Goal: Task Accomplishment & Management: Complete application form

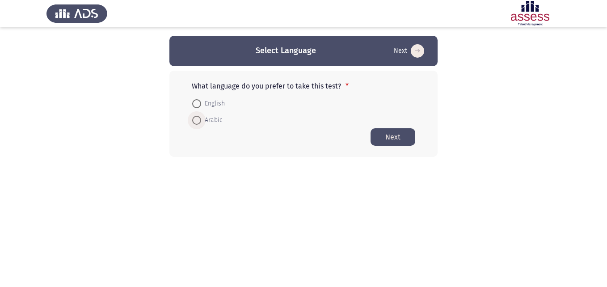
click at [200, 120] on span at bounding box center [196, 120] width 9 height 9
click at [200, 120] on input "Arabic" at bounding box center [196, 120] width 9 height 9
radio input "true"
click at [393, 137] on button "Next" at bounding box center [393, 136] width 45 height 17
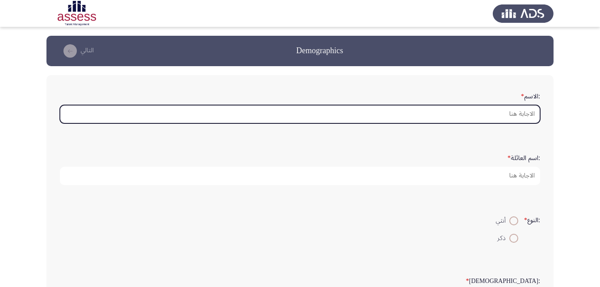
click at [519, 116] on input ":الاسم *" at bounding box center [300, 114] width 481 height 18
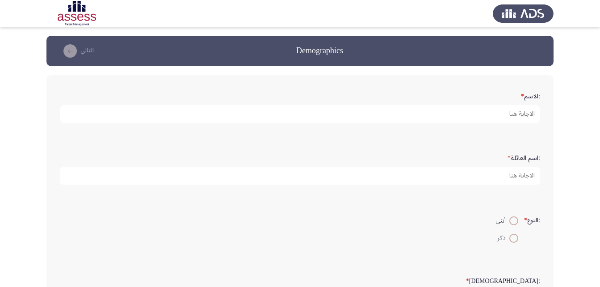
click at [510, 239] on span at bounding box center [514, 238] width 9 height 9
click at [510, 239] on input "ذكر" at bounding box center [514, 238] width 9 height 9
radio input "true"
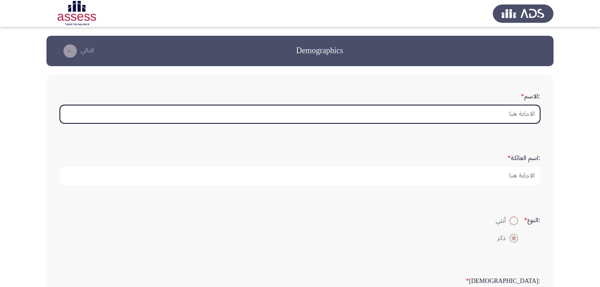
click at [520, 113] on input ":الاسم *" at bounding box center [300, 114] width 481 height 18
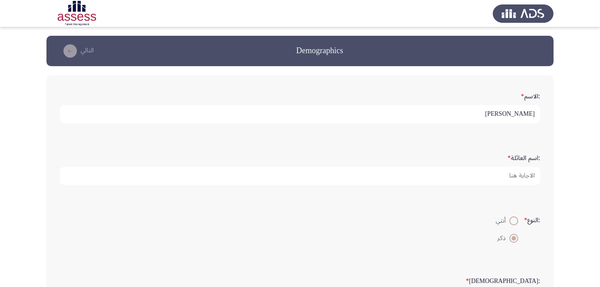
type input "محمد عتبت محمد اسماعيل"
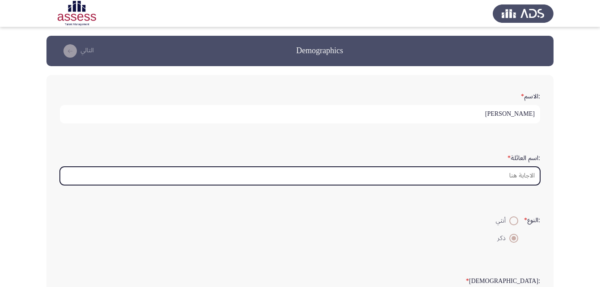
click at [515, 175] on input ":اسم العائلة *" at bounding box center [300, 176] width 481 height 18
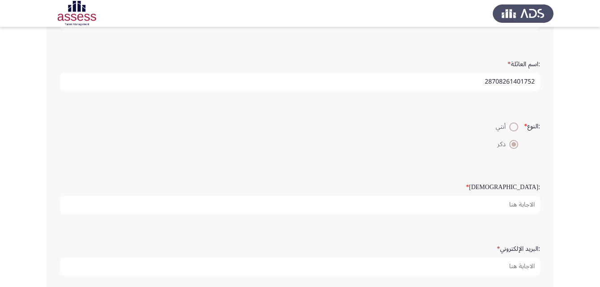
scroll to position [134, 0]
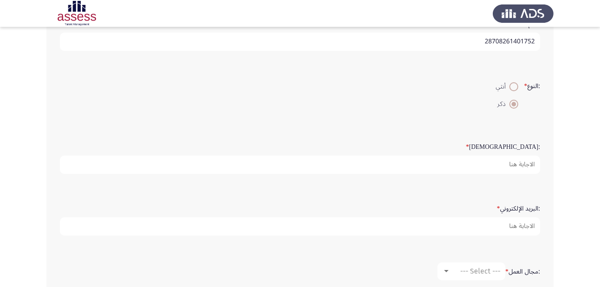
type input "28708261401752"
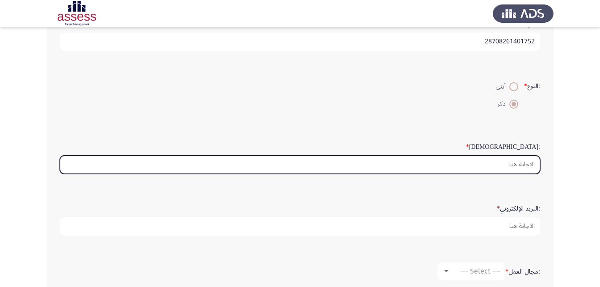
click at [525, 163] on input ":السن *" at bounding box center [300, 165] width 481 height 18
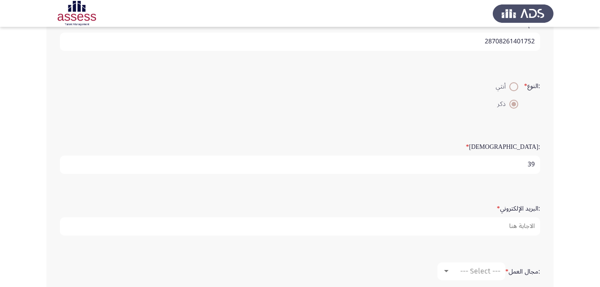
type input "39"
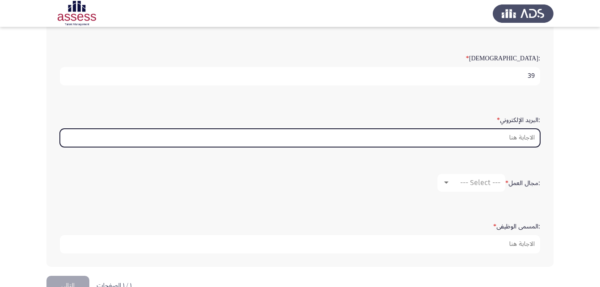
scroll to position [224, 0]
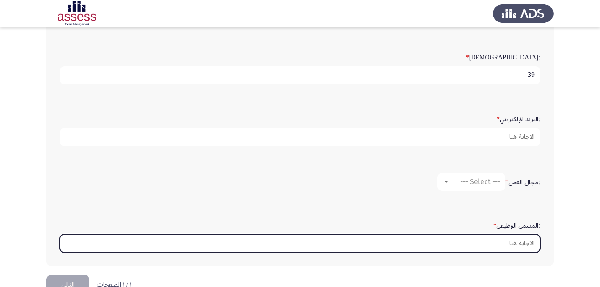
click at [521, 240] on input ":المسمى الوظيفى *" at bounding box center [300, 243] width 481 height 18
click at [503, 244] on input ":المسمى الوظيفى *" at bounding box center [300, 243] width 481 height 18
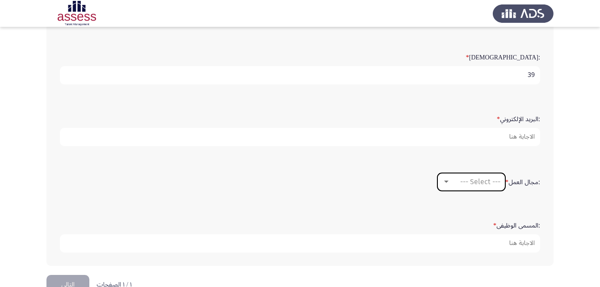
click at [445, 181] on div at bounding box center [446, 182] width 4 height 2
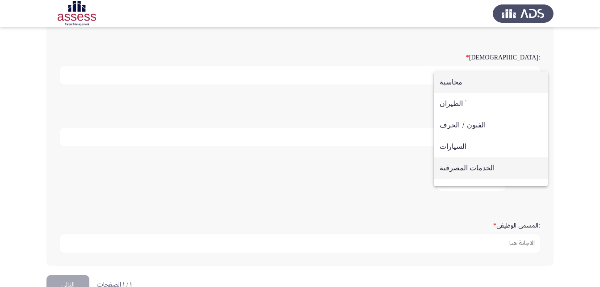
click at [460, 169] on span "الخدمات المصرفية" at bounding box center [491, 167] width 102 height 21
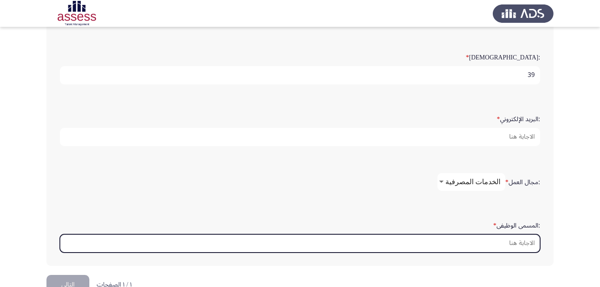
click at [502, 240] on input ":المسمى الوظيفى *" at bounding box center [300, 243] width 481 height 18
type input "د"
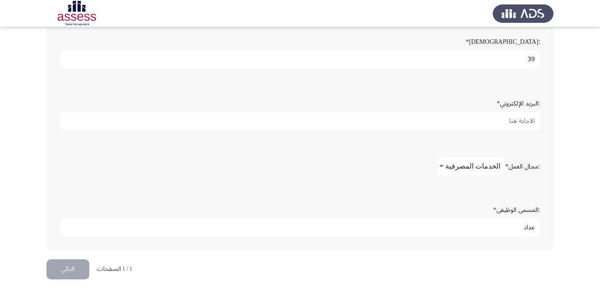
scroll to position [247, 0]
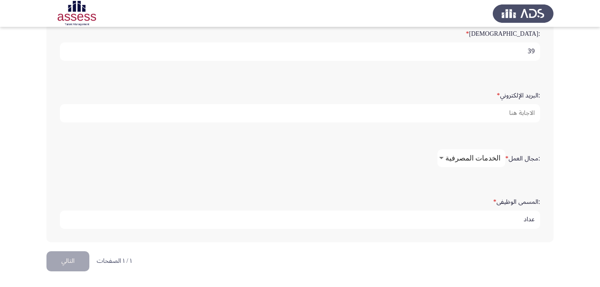
type input "عداد"
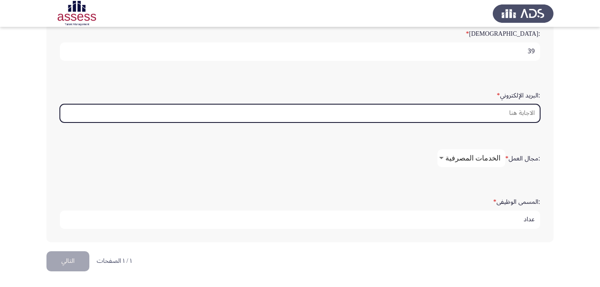
click at [505, 113] on input ":البريد الإلكتروني *" at bounding box center [300, 113] width 481 height 18
type input "207492@cbe.com"
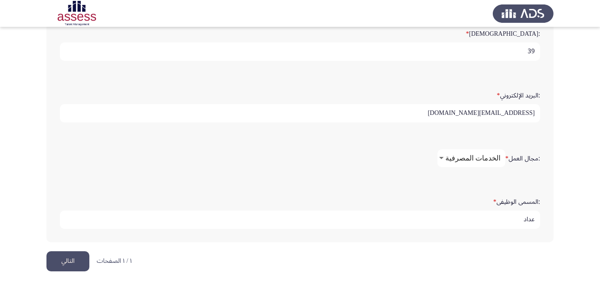
click at [64, 260] on button "التالي" at bounding box center [67, 261] width 43 height 20
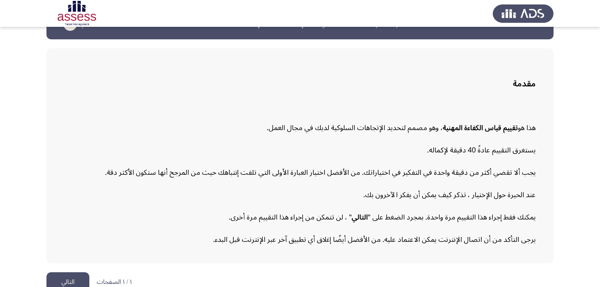
scroll to position [41, 0]
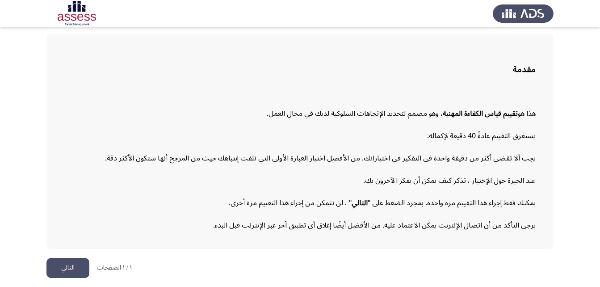
click at [68, 269] on button "التالي" at bounding box center [67, 268] width 43 height 20
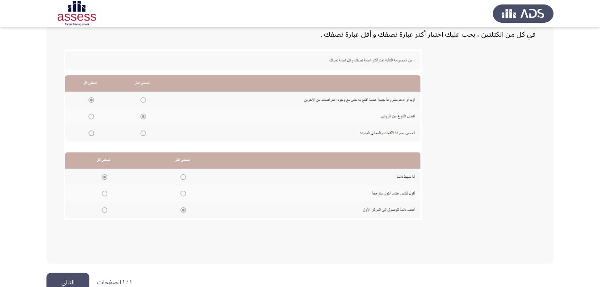
scroll to position [194, 0]
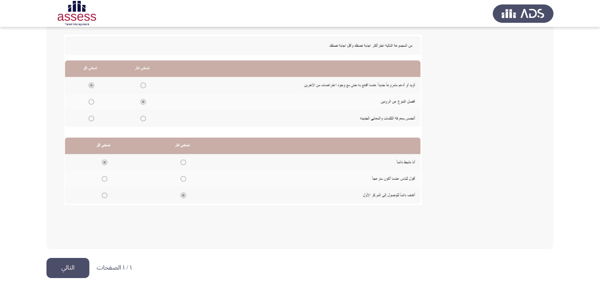
click at [66, 269] on button "التالي" at bounding box center [67, 268] width 43 height 20
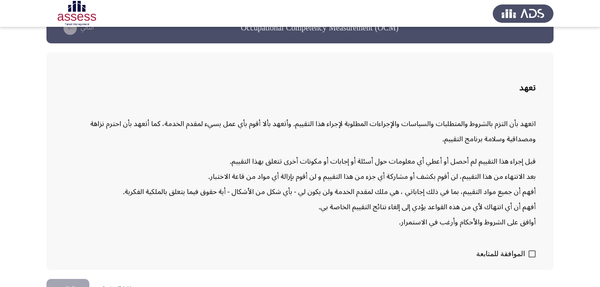
scroll to position [44, 0]
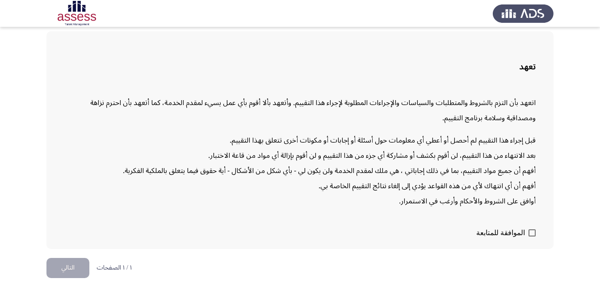
click at [533, 234] on span at bounding box center [532, 232] width 7 height 7
click at [532, 236] on input "الموافقة للمتابعة" at bounding box center [532, 236] width 0 height 0
checkbox input "true"
click at [63, 269] on button "التالي" at bounding box center [67, 268] width 43 height 20
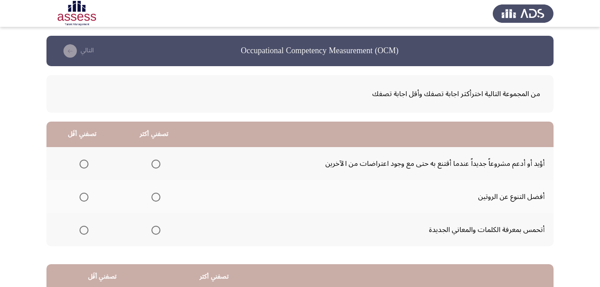
click at [84, 161] on span "Select an option" at bounding box center [84, 164] width 9 height 9
click at [84, 161] on input "Select an option" at bounding box center [84, 164] width 9 height 9
click at [155, 194] on span "Select an option" at bounding box center [156, 197] width 9 height 9
click at [155, 194] on input "Select an option" at bounding box center [156, 197] width 9 height 9
click at [156, 231] on span "Select an option" at bounding box center [156, 230] width 9 height 9
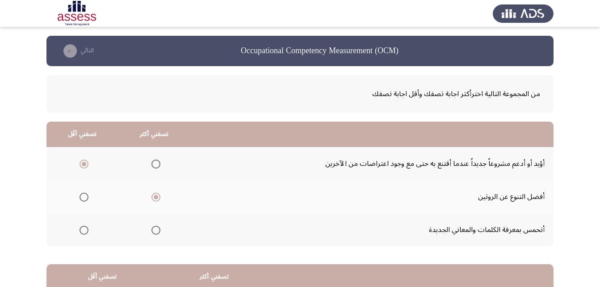
click at [156, 231] on input "Select an option" at bounding box center [156, 230] width 9 height 9
click at [156, 197] on span "Select an option" at bounding box center [156, 197] width 9 height 9
click at [156, 197] on input "Select an option" at bounding box center [156, 197] width 9 height 9
click at [155, 229] on span "Select an option" at bounding box center [156, 230] width 9 height 9
click at [155, 229] on input "Select an option" at bounding box center [156, 230] width 9 height 9
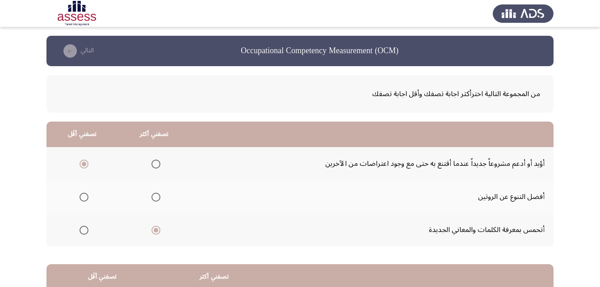
click at [157, 166] on span "Select an option" at bounding box center [156, 164] width 9 height 9
click at [157, 166] on input "Select an option" at bounding box center [156, 164] width 9 height 9
click at [154, 201] on span "Select an option" at bounding box center [156, 197] width 9 height 9
click at [154, 201] on input "Select an option" at bounding box center [156, 197] width 9 height 9
click at [156, 230] on span "Select an option" at bounding box center [156, 230] width 0 height 0
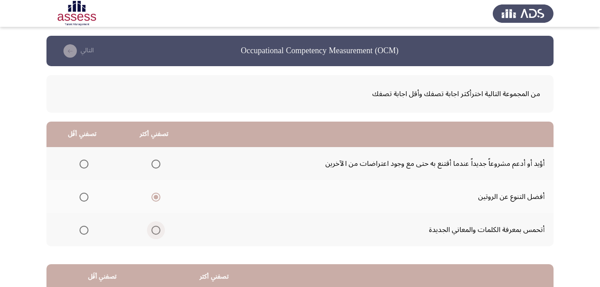
click at [156, 230] on input "Select an option" at bounding box center [156, 230] width 9 height 9
click at [85, 165] on span "Select an option" at bounding box center [84, 164] width 9 height 9
click at [85, 165] on input "Select an option" at bounding box center [84, 164] width 9 height 9
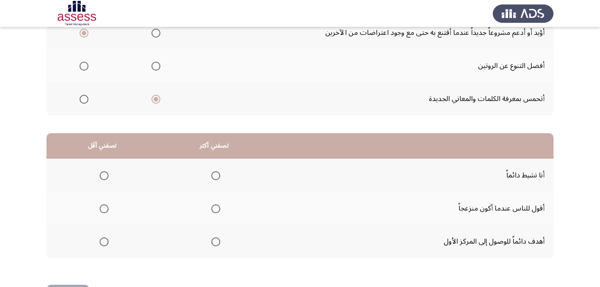
scroll to position [134, 0]
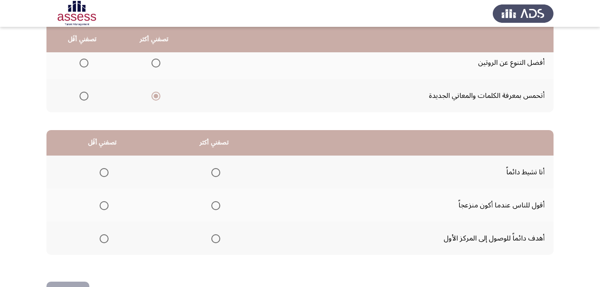
click at [213, 207] on span "Select an option" at bounding box center [215, 205] width 9 height 9
click at [213, 207] on input "Select an option" at bounding box center [215, 205] width 9 height 9
click at [214, 239] on span "Select an option" at bounding box center [215, 238] width 9 height 9
click at [214, 239] on input "Select an option" at bounding box center [215, 238] width 9 height 9
click at [215, 173] on span "Select an option" at bounding box center [215, 172] width 9 height 9
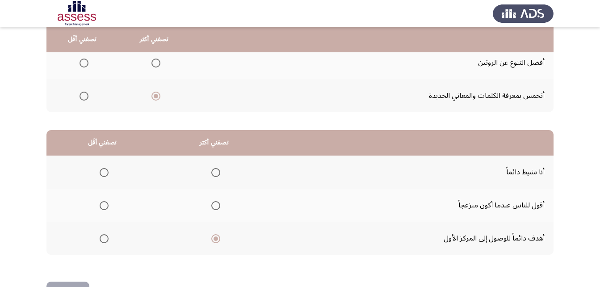
click at [215, 173] on input "Select an option" at bounding box center [215, 172] width 9 height 9
click at [212, 240] on span "Select an option" at bounding box center [215, 238] width 9 height 9
click at [212, 240] on input "Select an option" at bounding box center [215, 238] width 9 height 9
click at [98, 206] on label "Select an option" at bounding box center [102, 205] width 13 height 9
click at [100, 206] on input "Select an option" at bounding box center [104, 205] width 9 height 9
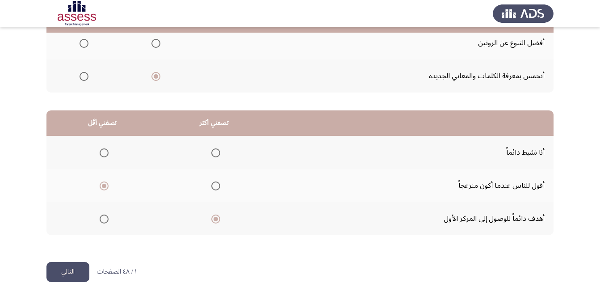
scroll to position [165, 0]
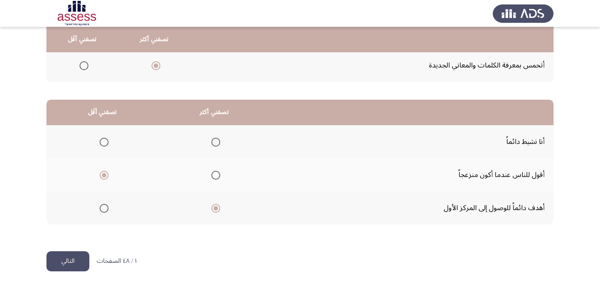
click at [69, 259] on button "التالي" at bounding box center [67, 261] width 43 height 20
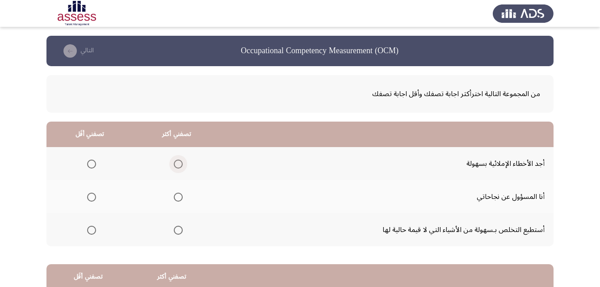
click at [178, 165] on span "Select an option" at bounding box center [178, 164] width 9 height 9
click at [178, 165] on input "Select an option" at bounding box center [178, 164] width 9 height 9
click at [179, 197] on span "Select an option" at bounding box center [178, 197] width 9 height 9
click at [179, 197] on input "Select an option" at bounding box center [178, 197] width 9 height 9
click at [90, 163] on span "Select an option" at bounding box center [91, 164] width 9 height 9
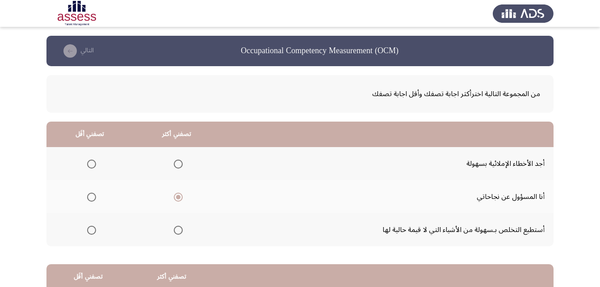
click at [90, 163] on input "Select an option" at bounding box center [91, 164] width 9 height 9
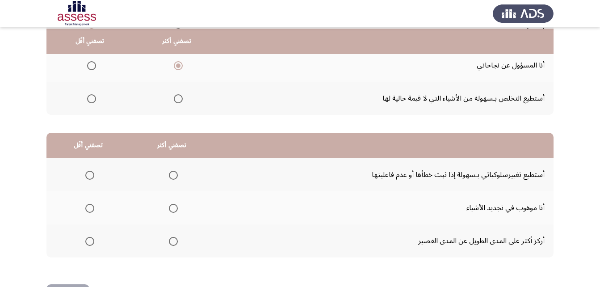
scroll to position [134, 0]
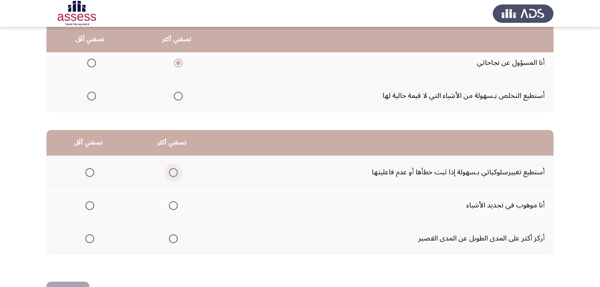
click at [171, 174] on span "Select an option" at bounding box center [173, 172] width 9 height 9
click at [171, 174] on input "Select an option" at bounding box center [173, 172] width 9 height 9
click at [176, 206] on span "Select an option" at bounding box center [173, 205] width 9 height 9
click at [176, 206] on input "Select an option" at bounding box center [173, 205] width 9 height 9
click at [170, 171] on span "Select an option" at bounding box center [173, 172] width 9 height 9
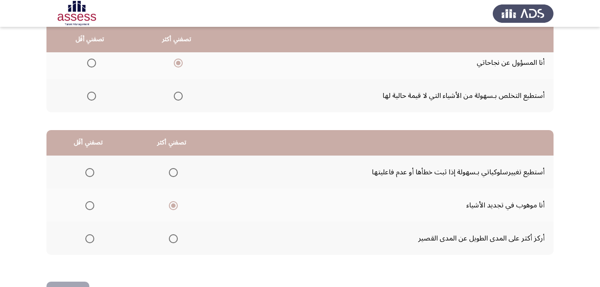
click at [170, 171] on input "Select an option" at bounding box center [173, 172] width 9 height 9
click at [90, 239] on span "Select an option" at bounding box center [90, 239] width 0 height 0
click at [89, 239] on input "Select an option" at bounding box center [89, 238] width 9 height 9
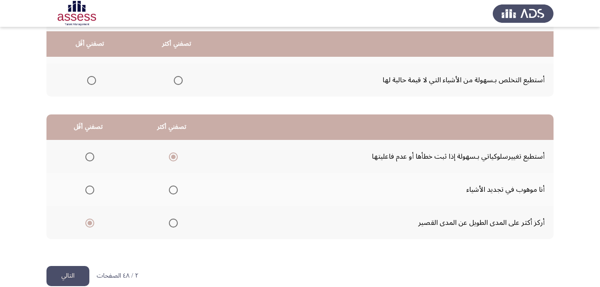
scroll to position [165, 0]
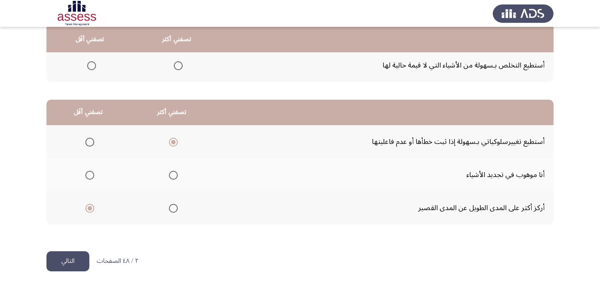
click at [68, 263] on button "التالي" at bounding box center [67, 261] width 43 height 20
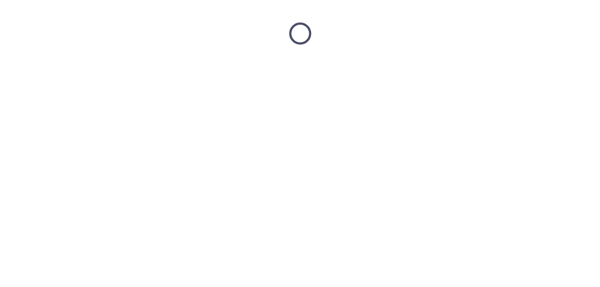
scroll to position [0, 0]
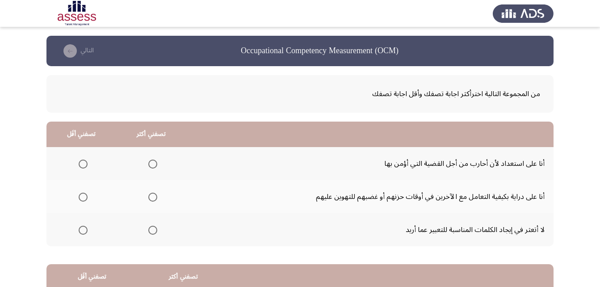
click at [80, 231] on span "Select an option" at bounding box center [83, 230] width 9 height 9
click at [80, 231] on input "Select an option" at bounding box center [83, 230] width 9 height 9
click at [151, 196] on span "Select an option" at bounding box center [152, 197] width 9 height 9
click at [151, 196] on input "Select an option" at bounding box center [152, 197] width 9 height 9
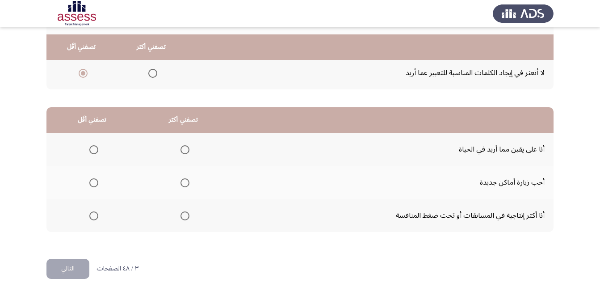
scroll to position [165, 0]
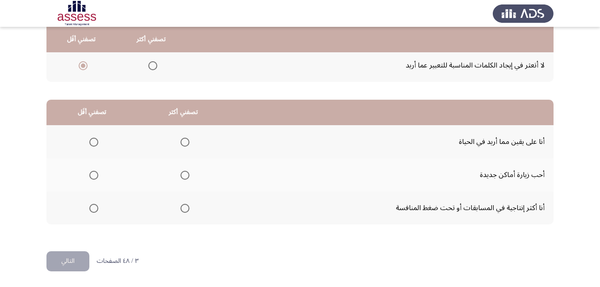
click at [184, 209] on span "Select an option" at bounding box center [185, 208] width 9 height 9
click at [184, 209] on input "Select an option" at bounding box center [185, 208] width 9 height 9
click at [91, 176] on span "Select an option" at bounding box center [93, 175] width 9 height 9
click at [91, 176] on input "Select an option" at bounding box center [93, 175] width 9 height 9
click at [74, 259] on button "التالي" at bounding box center [67, 261] width 43 height 20
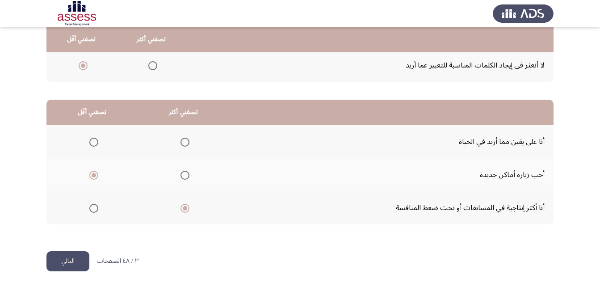
scroll to position [0, 0]
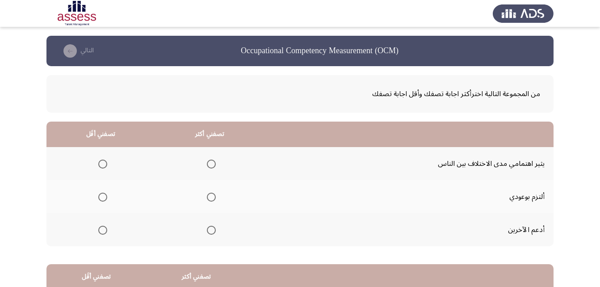
click at [211, 231] on span "Select an option" at bounding box center [211, 230] width 9 height 9
click at [211, 231] on input "Select an option" at bounding box center [211, 230] width 9 height 9
click at [100, 163] on span "Select an option" at bounding box center [102, 164] width 9 height 9
click at [100, 163] on input "Select an option" at bounding box center [102, 164] width 9 height 9
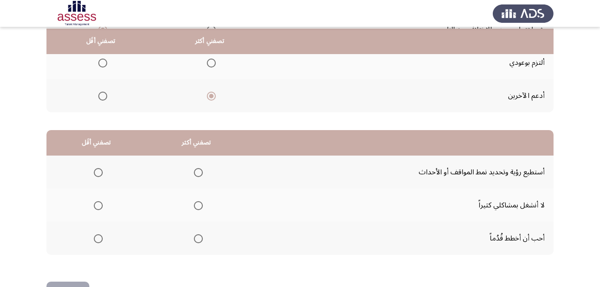
scroll to position [165, 0]
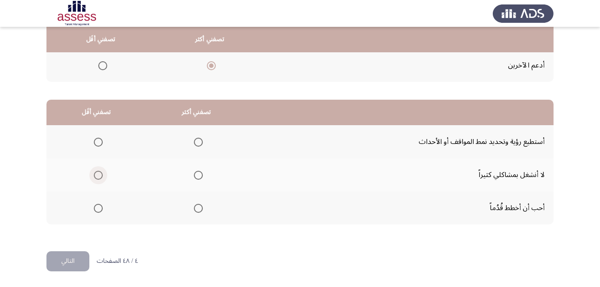
click at [96, 174] on span "Select an option" at bounding box center [98, 175] width 9 height 9
click at [96, 174] on input "Select an option" at bounding box center [98, 175] width 9 height 9
click at [197, 208] on span "Select an option" at bounding box center [198, 208] width 9 height 9
click at [197, 208] on input "Select an option" at bounding box center [198, 208] width 9 height 9
click at [76, 262] on button "التالي" at bounding box center [67, 261] width 43 height 20
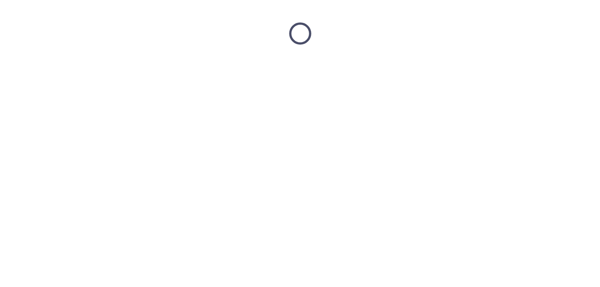
scroll to position [0, 0]
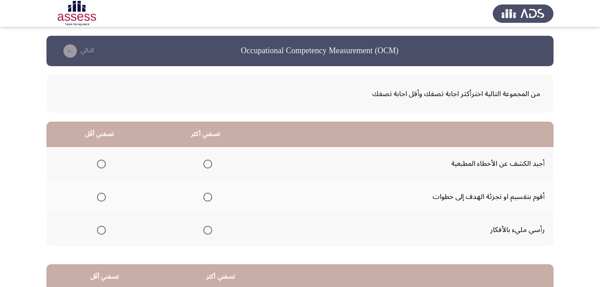
click at [208, 230] on span "Select an option" at bounding box center [207, 230] width 9 height 9
click at [208, 230] on input "Select an option" at bounding box center [207, 230] width 9 height 9
click at [101, 162] on span "Select an option" at bounding box center [101, 164] width 9 height 9
click at [101, 162] on input "Select an option" at bounding box center [101, 164] width 9 height 9
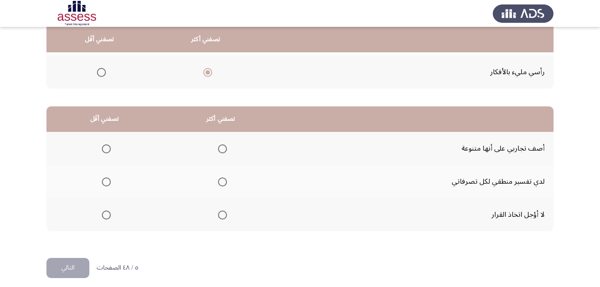
scroll to position [165, 0]
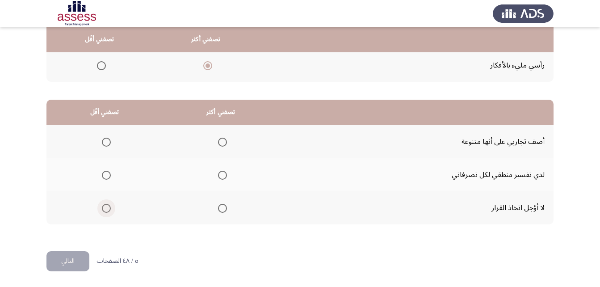
click at [106, 208] on span "Select an option" at bounding box center [106, 208] width 0 height 0
click at [106, 208] on input "Select an option" at bounding box center [106, 208] width 9 height 9
click at [221, 176] on span "Select an option" at bounding box center [222, 175] width 9 height 9
click at [221, 176] on input "Select an option" at bounding box center [222, 175] width 9 height 9
click at [61, 262] on button "التالي" at bounding box center [67, 261] width 43 height 20
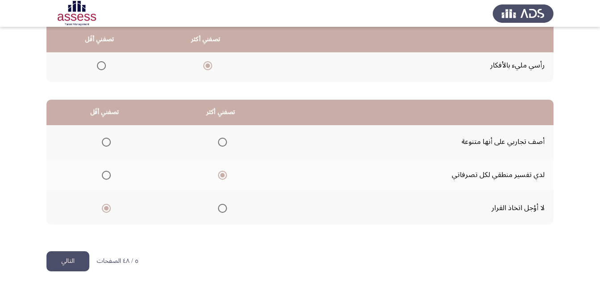
scroll to position [0, 0]
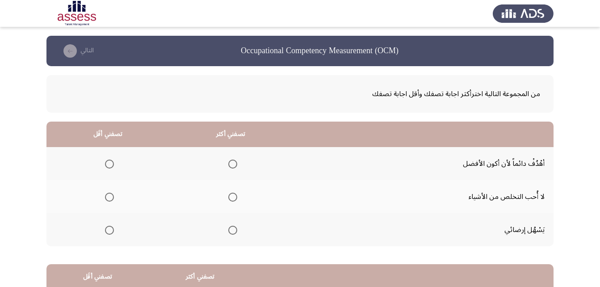
click at [231, 165] on span "Select an option" at bounding box center [232, 164] width 9 height 9
click at [231, 165] on input "Select an option" at bounding box center [232, 164] width 9 height 9
click at [111, 197] on span "Select an option" at bounding box center [109, 197] width 9 height 9
click at [111, 197] on input "Select an option" at bounding box center [109, 197] width 9 height 9
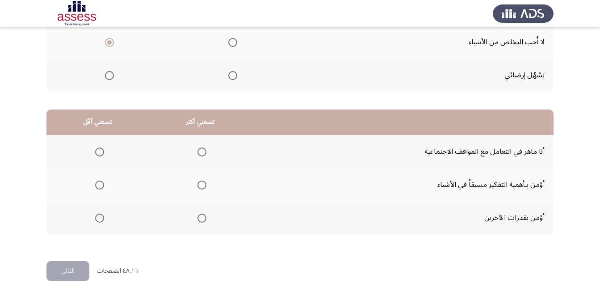
scroll to position [165, 0]
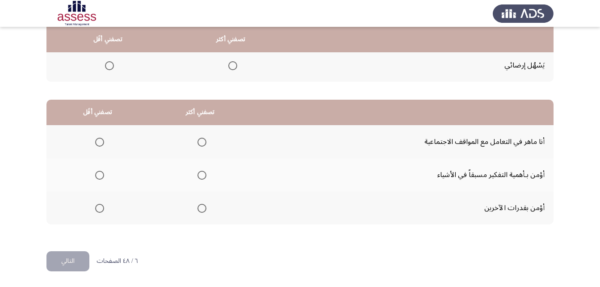
click at [201, 173] on span "Select an option" at bounding box center [202, 175] width 9 height 9
click at [201, 173] on input "Select an option" at bounding box center [202, 175] width 9 height 9
click at [100, 208] on span "Select an option" at bounding box center [99, 208] width 9 height 9
click at [100, 208] on input "Select an option" at bounding box center [99, 208] width 9 height 9
click at [66, 265] on button "التالي" at bounding box center [67, 261] width 43 height 20
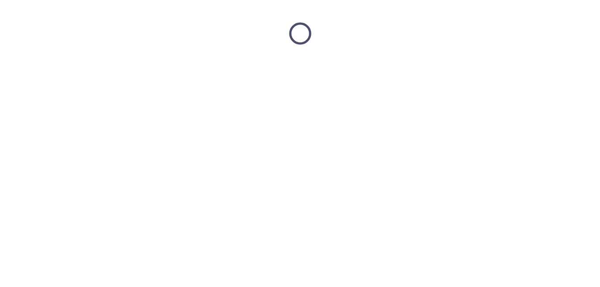
scroll to position [0, 0]
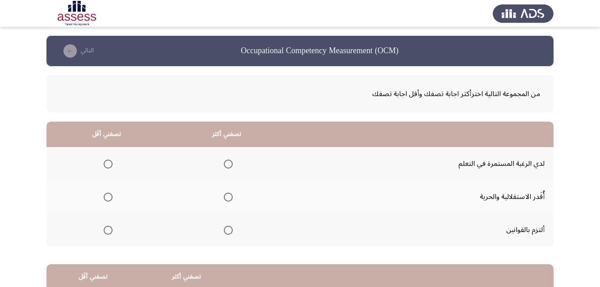
click at [228, 165] on span "Select an option" at bounding box center [228, 164] width 9 height 9
click at [228, 165] on input "Select an option" at bounding box center [228, 164] width 9 height 9
click at [110, 198] on span "Select an option" at bounding box center [108, 197] width 9 height 9
click at [110, 198] on input "Select an option" at bounding box center [108, 197] width 9 height 9
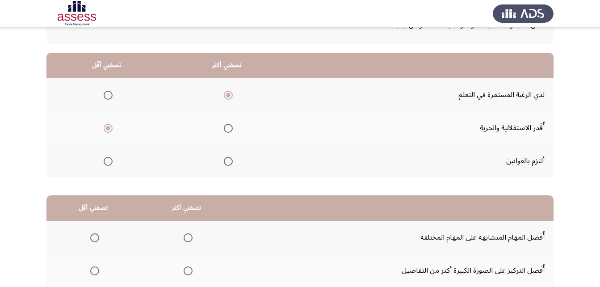
scroll to position [165, 0]
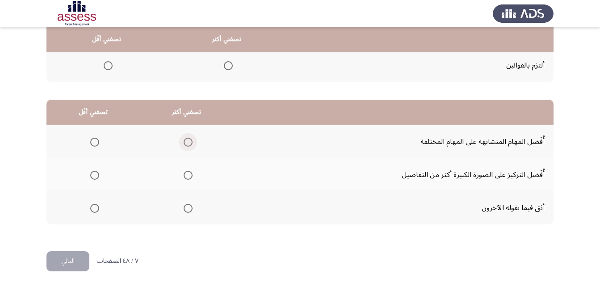
click at [184, 142] on span "Select an option" at bounding box center [188, 142] width 9 height 9
click at [184, 142] on input "Select an option" at bounding box center [188, 142] width 9 height 9
click at [94, 174] on span "Select an option" at bounding box center [94, 175] width 9 height 9
click at [94, 174] on input "Select an option" at bounding box center [94, 175] width 9 height 9
click at [78, 259] on button "التالي" at bounding box center [67, 261] width 43 height 20
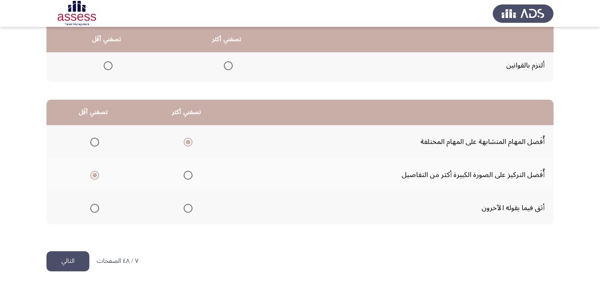
scroll to position [0, 0]
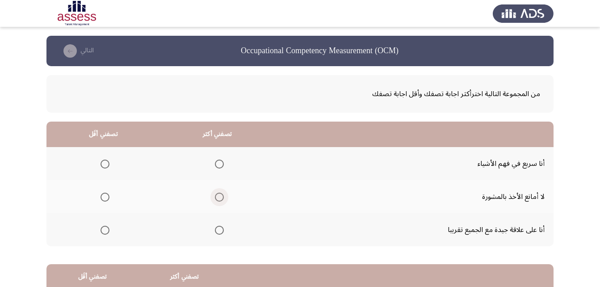
click at [217, 198] on span "Select an option" at bounding box center [219, 197] width 9 height 9
click at [217, 198] on input "Select an option" at bounding box center [219, 197] width 9 height 9
click at [105, 230] on span "Select an option" at bounding box center [105, 230] width 9 height 9
click at [105, 230] on input "Select an option" at bounding box center [105, 230] width 9 height 9
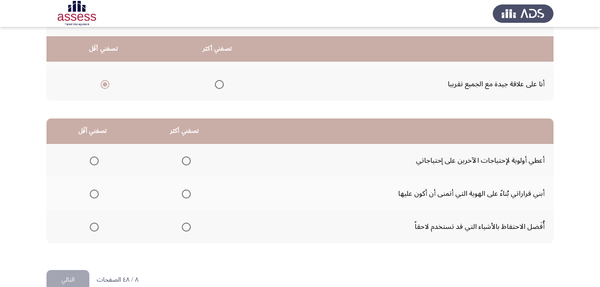
scroll to position [165, 0]
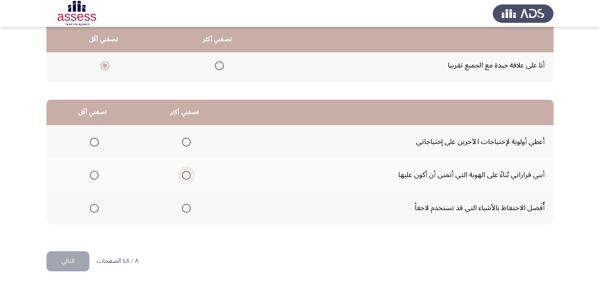
click at [185, 174] on span "Select an option" at bounding box center [186, 175] width 9 height 9
click at [185, 174] on input "Select an option" at bounding box center [186, 175] width 9 height 9
click at [96, 209] on span "Select an option" at bounding box center [94, 208] width 9 height 9
click at [96, 209] on input "Select an option" at bounding box center [94, 208] width 9 height 9
click at [73, 263] on button "التالي" at bounding box center [67, 261] width 43 height 20
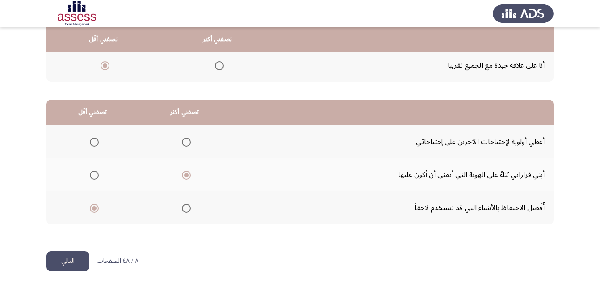
scroll to position [0, 0]
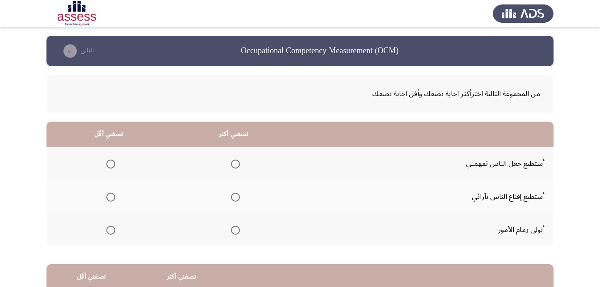
click at [234, 163] on span "Select an option" at bounding box center [235, 164] width 9 height 9
click at [234, 163] on input "Select an option" at bounding box center [235, 164] width 9 height 9
click at [111, 197] on span "Select an option" at bounding box center [110, 197] width 9 height 9
click at [111, 197] on input "Select an option" at bounding box center [110, 197] width 9 height 9
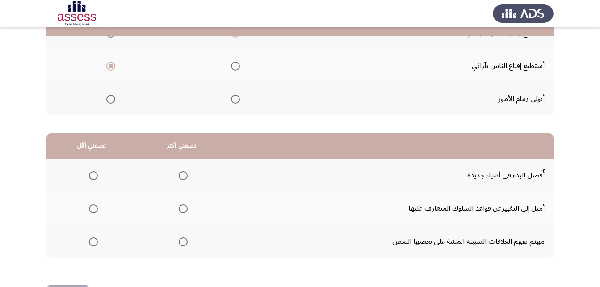
scroll to position [165, 0]
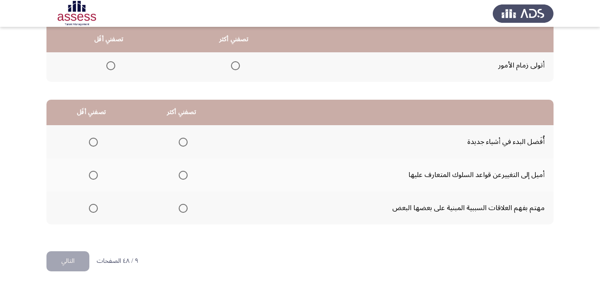
click at [181, 144] on span "Select an option" at bounding box center [183, 142] width 9 height 9
click at [181, 144] on input "Select an option" at bounding box center [183, 142] width 9 height 9
click at [94, 177] on span "Select an option" at bounding box center [93, 175] width 9 height 9
click at [94, 177] on input "Select an option" at bounding box center [93, 175] width 9 height 9
click at [69, 257] on button "التالي" at bounding box center [67, 261] width 43 height 20
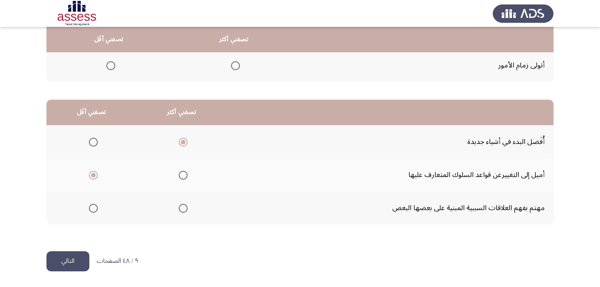
scroll to position [0, 0]
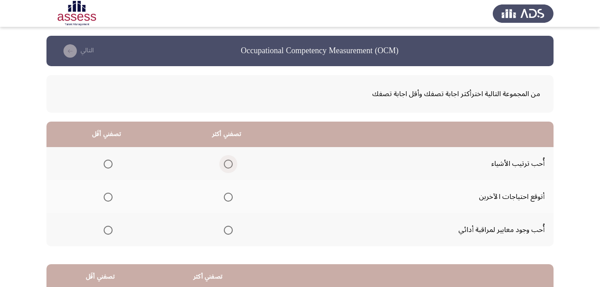
click at [226, 164] on span "Select an option" at bounding box center [228, 164] width 9 height 9
click at [226, 164] on input "Select an option" at bounding box center [228, 164] width 9 height 9
click at [107, 198] on span "Select an option" at bounding box center [108, 197] width 9 height 9
click at [107, 198] on input "Select an option" at bounding box center [108, 197] width 9 height 9
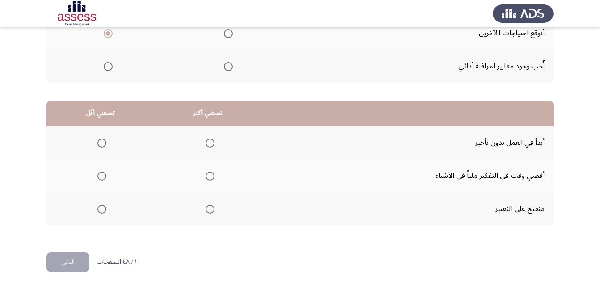
scroll to position [165, 0]
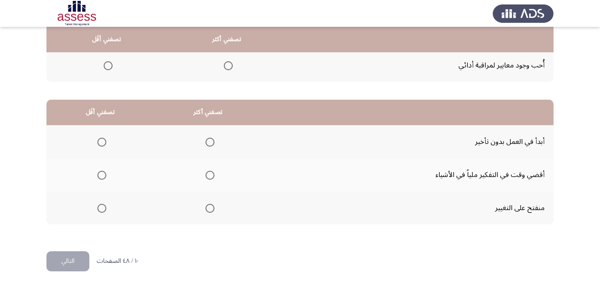
click at [210, 143] on span "Select an option" at bounding box center [210, 142] width 9 height 9
click at [210, 143] on input "Select an option" at bounding box center [210, 142] width 9 height 9
click at [100, 178] on span "Select an option" at bounding box center [101, 175] width 9 height 9
click at [100, 178] on input "Select an option" at bounding box center [101, 175] width 9 height 9
click at [68, 260] on button "التالي" at bounding box center [67, 261] width 43 height 20
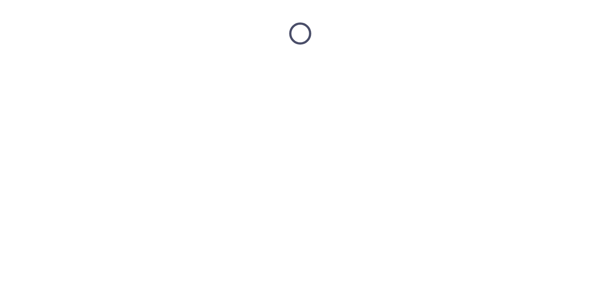
scroll to position [0, 0]
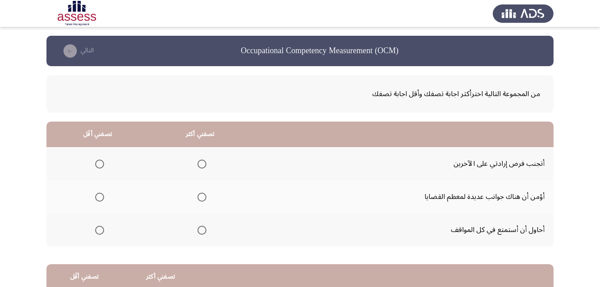
click at [199, 162] on span "Select an option" at bounding box center [202, 164] width 9 height 9
click at [199, 162] on input "Select an option" at bounding box center [202, 164] width 9 height 9
click at [99, 230] on span "Select an option" at bounding box center [99, 230] width 9 height 9
click at [99, 230] on input "Select an option" at bounding box center [99, 230] width 9 height 9
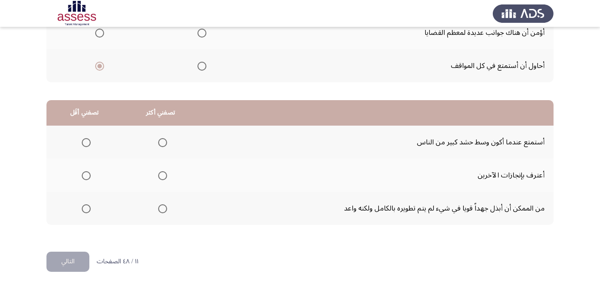
scroll to position [165, 0]
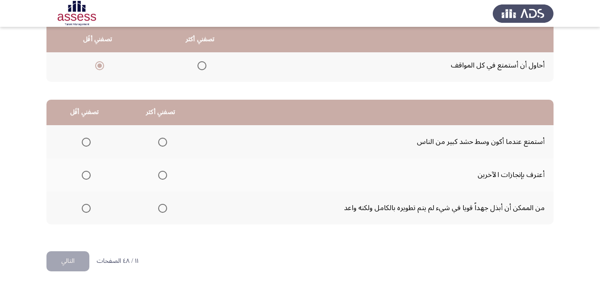
click at [162, 210] on span "Select an option" at bounding box center [162, 208] width 9 height 9
click at [162, 210] on input "Select an option" at bounding box center [162, 208] width 9 height 9
click at [86, 173] on span "Select an option" at bounding box center [86, 175] width 9 height 9
click at [86, 173] on input "Select an option" at bounding box center [86, 175] width 9 height 9
click at [62, 259] on button "التالي" at bounding box center [67, 261] width 43 height 20
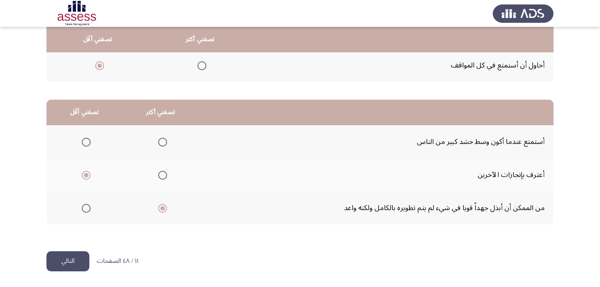
scroll to position [0, 0]
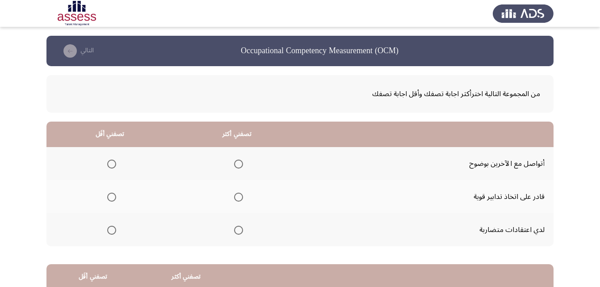
click at [240, 164] on span "Select an option" at bounding box center [238, 164] width 9 height 9
click at [240, 164] on input "Select an option" at bounding box center [238, 164] width 9 height 9
click at [111, 196] on span "Select an option" at bounding box center [111, 197] width 9 height 9
click at [111, 196] on input "Select an option" at bounding box center [111, 197] width 9 height 9
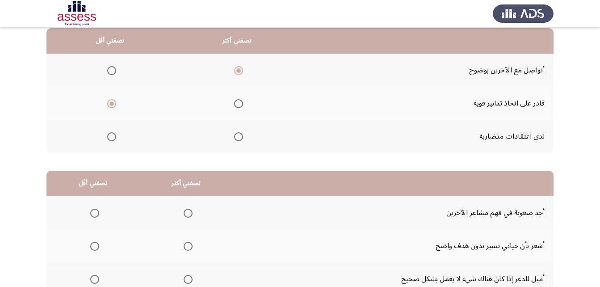
scroll to position [134, 0]
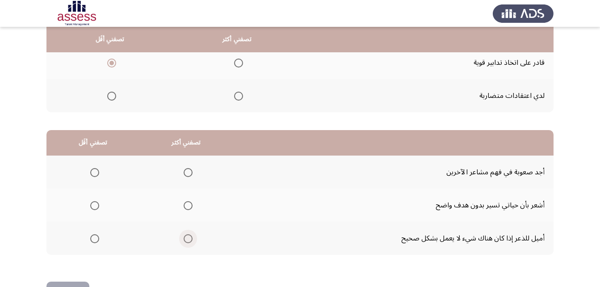
click at [185, 238] on span "Select an option" at bounding box center [188, 238] width 9 height 9
click at [185, 238] on input "Select an option" at bounding box center [188, 238] width 9 height 9
click at [95, 175] on span "Select an option" at bounding box center [94, 172] width 9 height 9
click at [95, 175] on input "Select an option" at bounding box center [94, 172] width 9 height 9
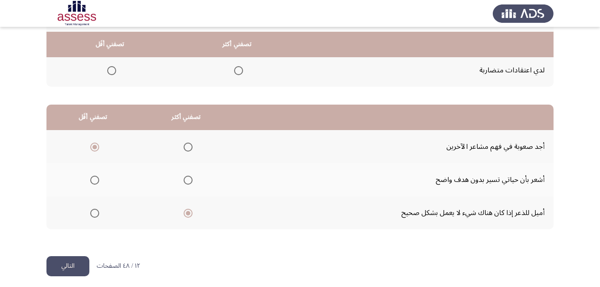
scroll to position [165, 0]
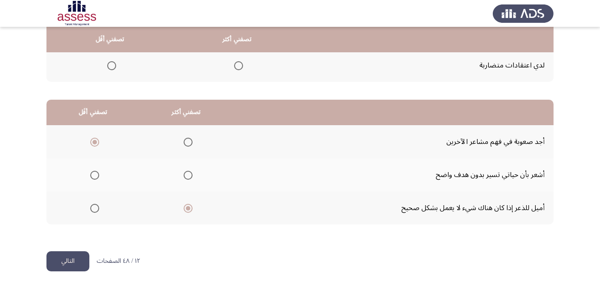
click at [71, 261] on button "التالي" at bounding box center [67, 261] width 43 height 20
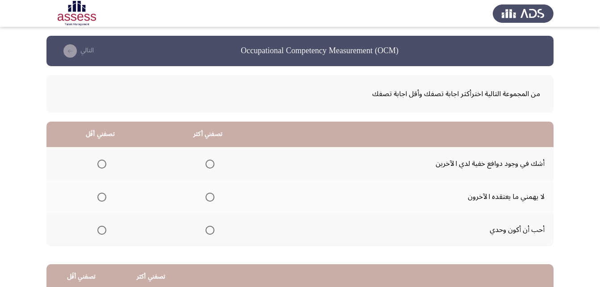
click at [207, 198] on span "Select an option" at bounding box center [210, 197] width 9 height 9
click at [207, 198] on input "Select an option" at bounding box center [210, 197] width 9 height 9
click at [99, 164] on span "Select an option" at bounding box center [101, 164] width 9 height 9
click at [99, 164] on input "Select an option" at bounding box center [101, 164] width 9 height 9
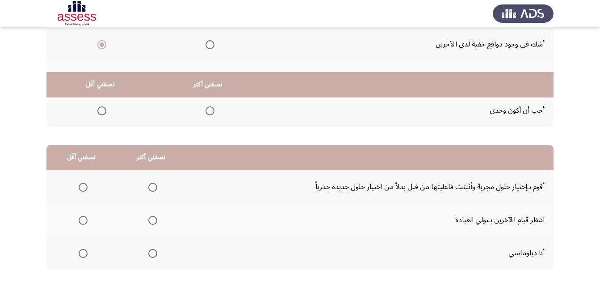
scroll to position [165, 0]
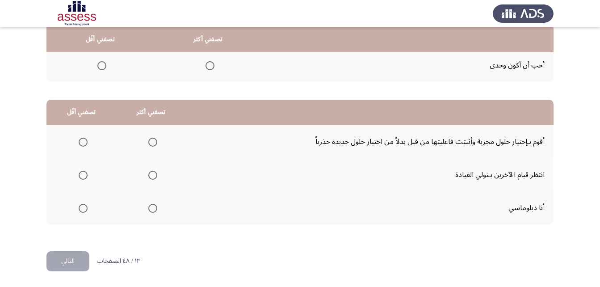
click at [152, 141] on span "Select an option" at bounding box center [152, 142] width 9 height 9
click at [152, 141] on input "Select an option" at bounding box center [152, 142] width 9 height 9
click at [84, 174] on span "Select an option" at bounding box center [83, 175] width 9 height 9
click at [84, 174] on input "Select an option" at bounding box center [83, 175] width 9 height 9
click at [67, 264] on button "التالي" at bounding box center [67, 261] width 43 height 20
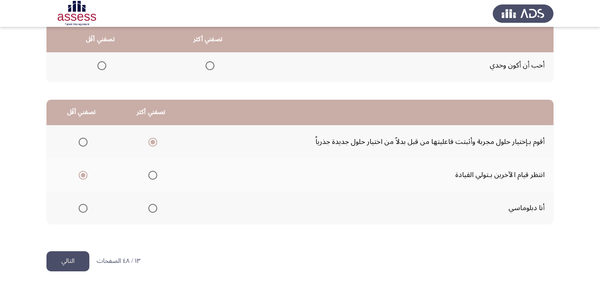
scroll to position [0, 0]
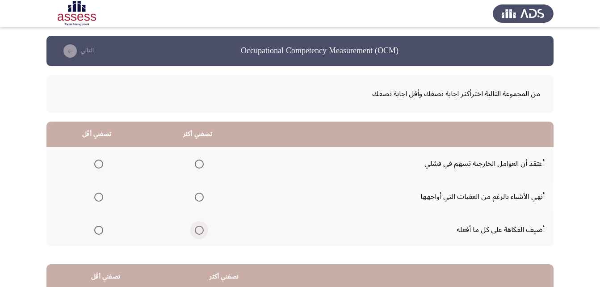
click at [200, 230] on span "Select an option" at bounding box center [199, 230] width 9 height 9
click at [200, 230] on input "Select an option" at bounding box center [199, 230] width 9 height 9
click at [96, 198] on span "Select an option" at bounding box center [98, 197] width 9 height 9
click at [96, 198] on input "Select an option" at bounding box center [98, 197] width 9 height 9
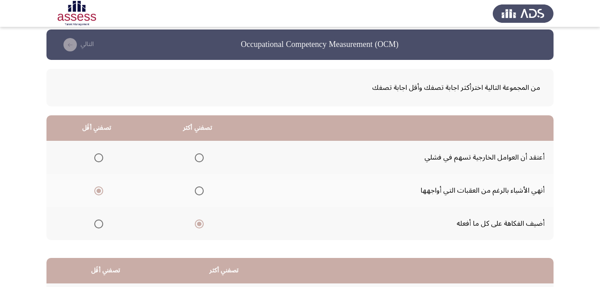
scroll to position [165, 0]
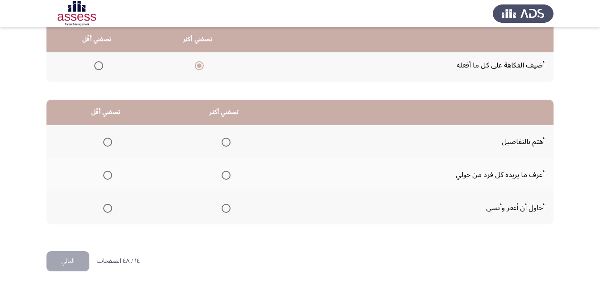
click at [228, 142] on span "Select an option" at bounding box center [226, 142] width 9 height 9
click at [228, 142] on input "Select an option" at bounding box center [226, 142] width 9 height 9
click at [110, 175] on span "Select an option" at bounding box center [107, 175] width 9 height 9
click at [110, 175] on input "Select an option" at bounding box center [107, 175] width 9 height 9
click at [70, 264] on button "التالي" at bounding box center [67, 261] width 43 height 20
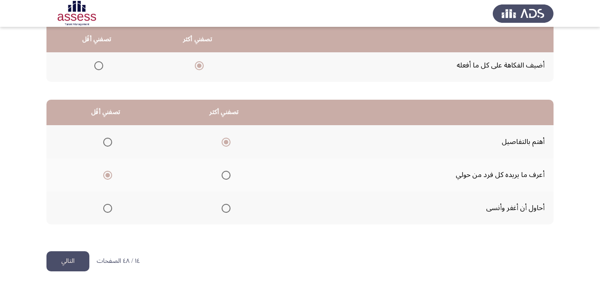
scroll to position [0, 0]
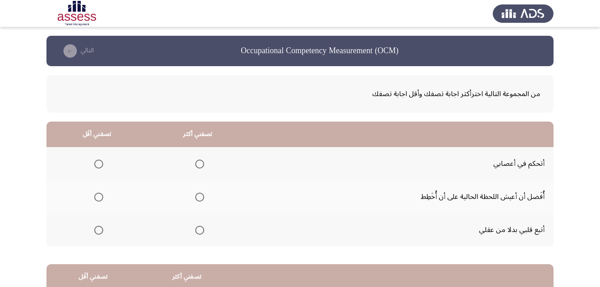
click at [197, 162] on span "Select an option" at bounding box center [199, 164] width 9 height 9
click at [197, 162] on input "Select an option" at bounding box center [199, 164] width 9 height 9
click at [99, 197] on span "Select an option" at bounding box center [98, 197] width 9 height 9
click at [99, 197] on input "Select an option" at bounding box center [98, 197] width 9 height 9
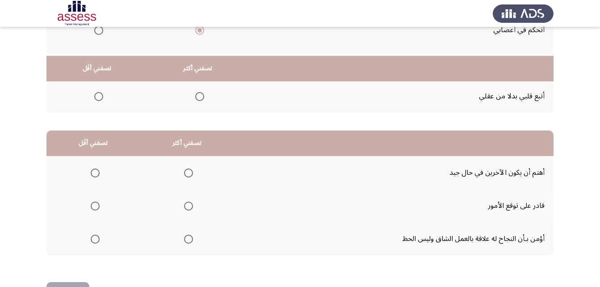
scroll to position [165, 0]
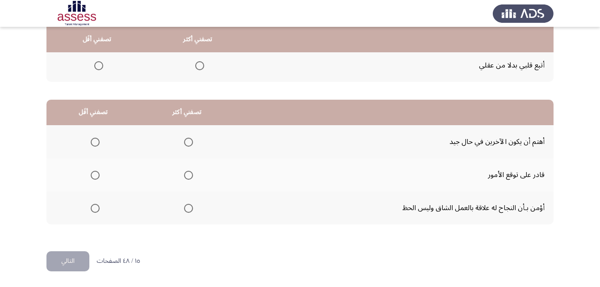
click at [184, 209] on span "Select an option" at bounding box center [188, 208] width 9 height 9
click at [184, 209] on input "Select an option" at bounding box center [188, 208] width 9 height 9
click at [95, 173] on span "Select an option" at bounding box center [95, 175] width 9 height 9
click at [95, 173] on input "Select an option" at bounding box center [95, 175] width 9 height 9
click at [62, 259] on button "التالي" at bounding box center [67, 261] width 43 height 20
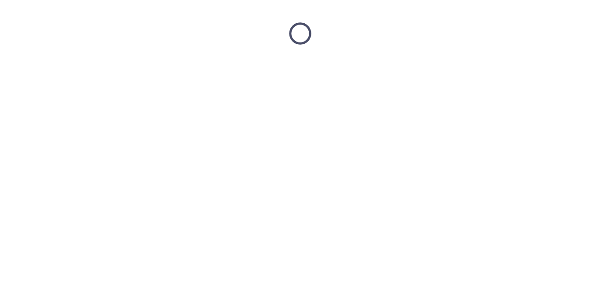
scroll to position [0, 0]
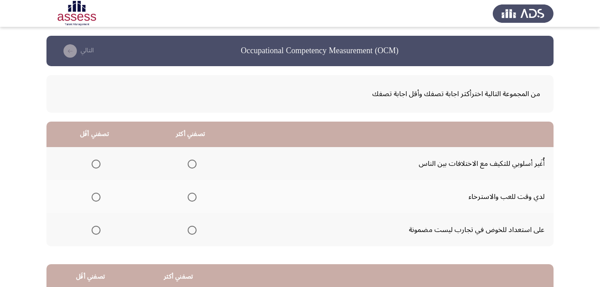
click at [191, 165] on span "Select an option" at bounding box center [192, 164] width 9 height 9
click at [191, 165] on input "Select an option" at bounding box center [192, 164] width 9 height 9
click at [96, 198] on span "Select an option" at bounding box center [96, 197] width 9 height 9
click at [96, 198] on input "Select an option" at bounding box center [96, 197] width 9 height 9
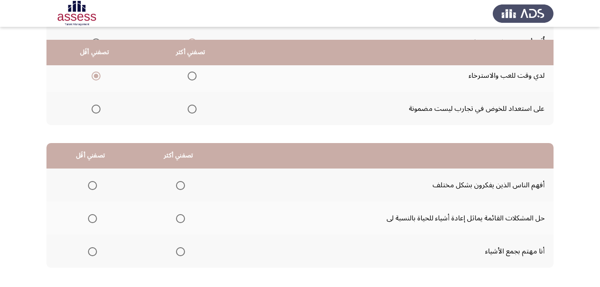
scroll to position [134, 0]
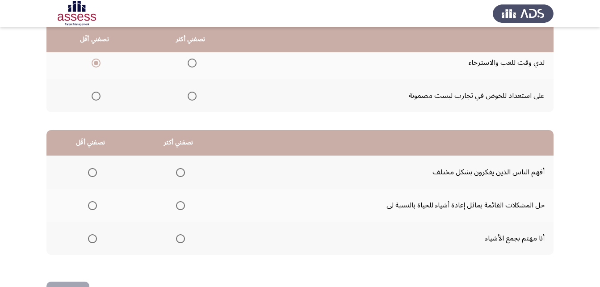
click at [178, 206] on span "Select an option" at bounding box center [180, 205] width 9 height 9
click at [178, 206] on input "Select an option" at bounding box center [180, 205] width 9 height 9
click at [89, 236] on span "Select an option" at bounding box center [92, 238] width 9 height 9
click at [89, 236] on input "Select an option" at bounding box center [92, 238] width 9 height 9
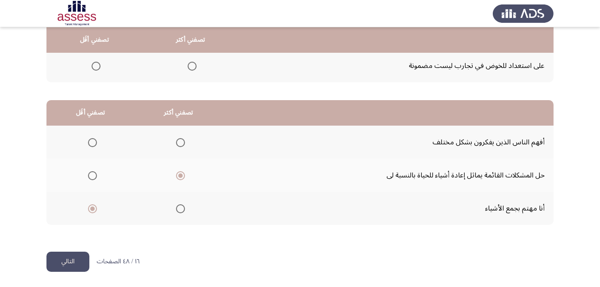
scroll to position [165, 0]
click at [63, 260] on button "التالي" at bounding box center [67, 261] width 43 height 20
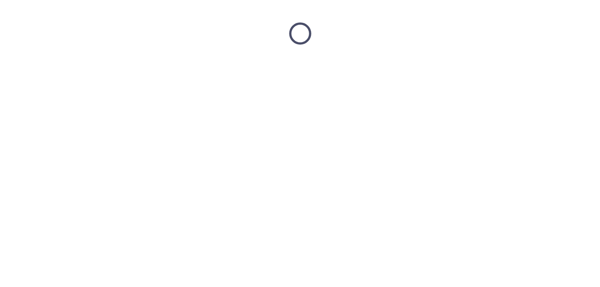
scroll to position [0, 0]
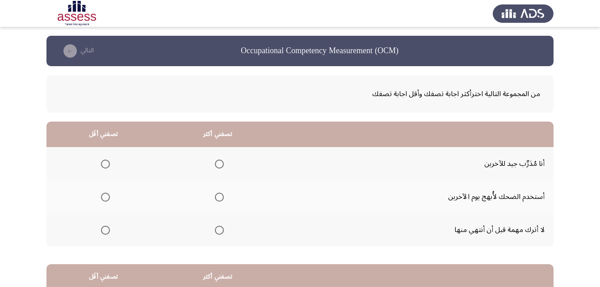
click at [220, 229] on span "Select an option" at bounding box center [219, 230] width 9 height 9
click at [220, 229] on input "Select an option" at bounding box center [219, 230] width 9 height 9
click at [103, 194] on span "Select an option" at bounding box center [105, 197] width 9 height 9
click at [103, 194] on input "Select an option" at bounding box center [105, 197] width 9 height 9
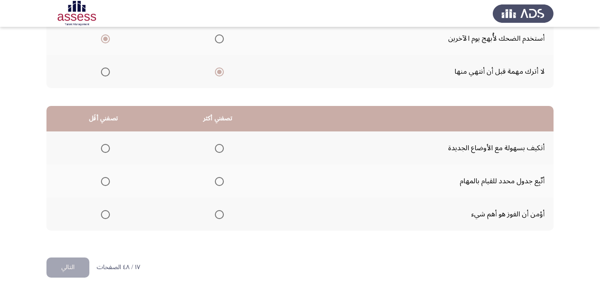
scroll to position [165, 0]
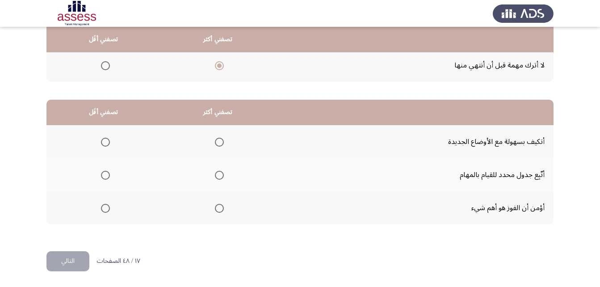
click at [223, 208] on span "Select an option" at bounding box center [219, 208] width 9 height 9
click at [223, 208] on input "Select an option" at bounding box center [219, 208] width 9 height 9
click at [104, 175] on span "Select an option" at bounding box center [105, 175] width 9 height 9
click at [104, 175] on input "Select an option" at bounding box center [105, 175] width 9 height 9
click at [68, 261] on button "التالي" at bounding box center [67, 261] width 43 height 20
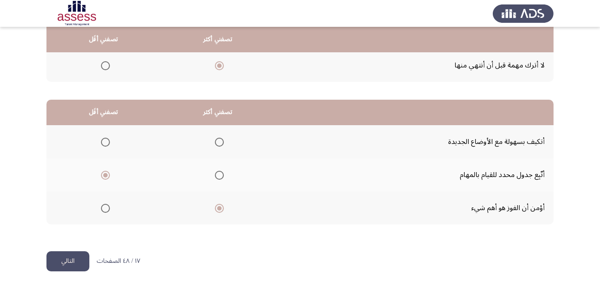
scroll to position [0, 0]
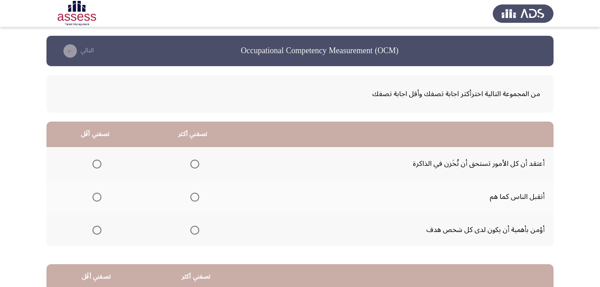
click at [195, 230] on span "Select an option" at bounding box center [195, 230] width 0 height 0
click at [195, 230] on input "Select an option" at bounding box center [194, 230] width 9 height 9
click at [94, 196] on span "Select an option" at bounding box center [97, 197] width 9 height 9
click at [94, 196] on input "Select an option" at bounding box center [97, 197] width 9 height 9
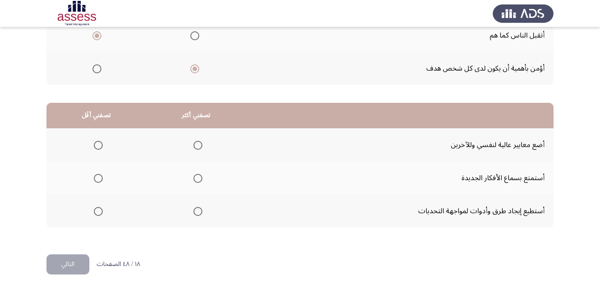
scroll to position [165, 0]
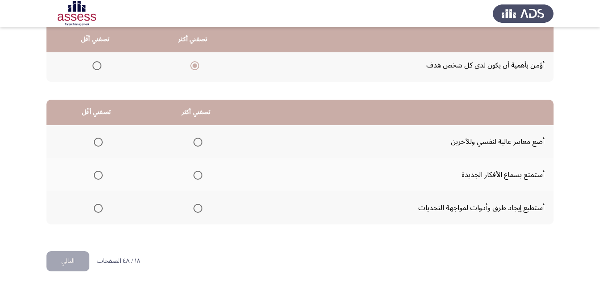
click at [198, 175] on span "Select an option" at bounding box center [198, 175] width 0 height 0
click at [196, 175] on input "Select an option" at bounding box center [198, 175] width 9 height 9
click at [100, 207] on span "Select an option" at bounding box center [98, 208] width 9 height 9
click at [100, 207] on input "Select an option" at bounding box center [98, 208] width 9 height 9
click at [68, 266] on button "التالي" at bounding box center [67, 261] width 43 height 20
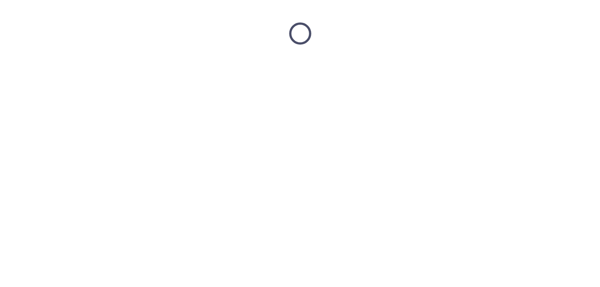
scroll to position [0, 0]
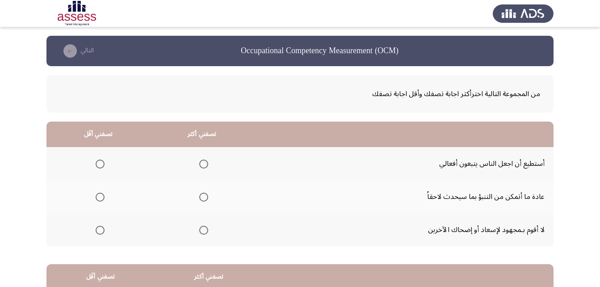
click at [203, 229] on span "Select an option" at bounding box center [203, 230] width 9 height 9
click at [203, 229] on input "Select an option" at bounding box center [203, 230] width 9 height 9
click at [104, 197] on span "Select an option" at bounding box center [100, 197] width 9 height 9
click at [104, 197] on input "Select an option" at bounding box center [100, 197] width 9 height 9
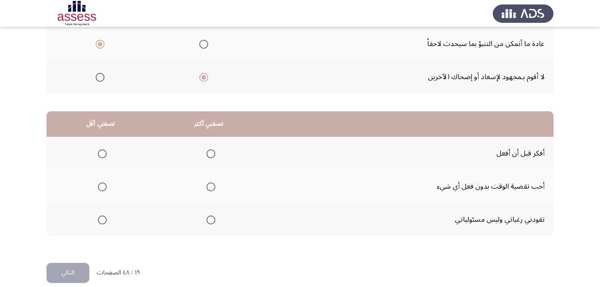
scroll to position [165, 0]
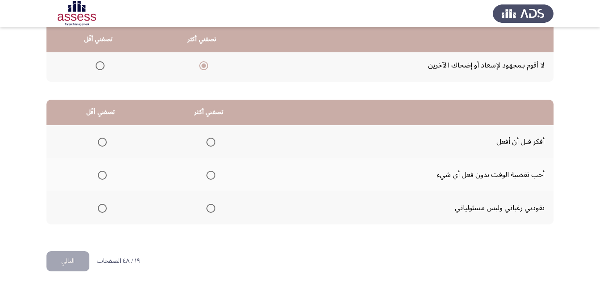
click at [211, 142] on span "Select an option" at bounding box center [211, 142] width 9 height 9
click at [211, 142] on input "Select an option" at bounding box center [211, 142] width 9 height 9
click at [104, 177] on span "Select an option" at bounding box center [102, 175] width 9 height 9
click at [104, 177] on input "Select an option" at bounding box center [102, 175] width 9 height 9
click at [63, 257] on button "التالي" at bounding box center [67, 261] width 43 height 20
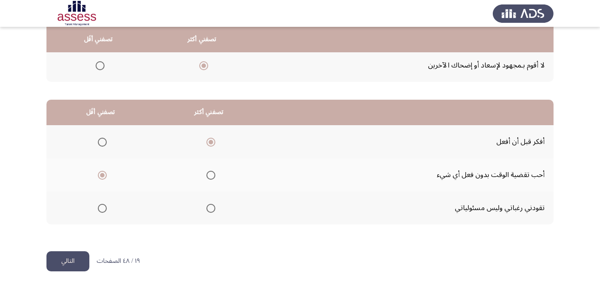
scroll to position [0, 0]
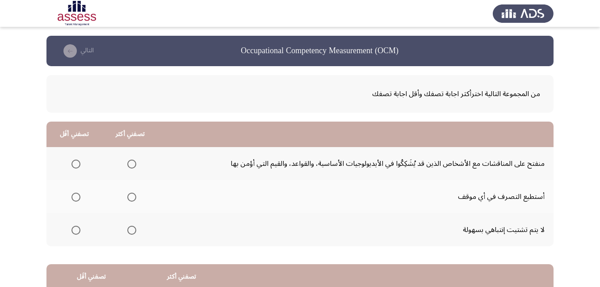
click at [132, 197] on span "Select an option" at bounding box center [131, 197] width 9 height 9
click at [132, 197] on input "Select an option" at bounding box center [131, 197] width 9 height 9
click at [78, 162] on span "Select an option" at bounding box center [76, 164] width 9 height 9
click at [78, 162] on input "Select an option" at bounding box center [76, 164] width 9 height 9
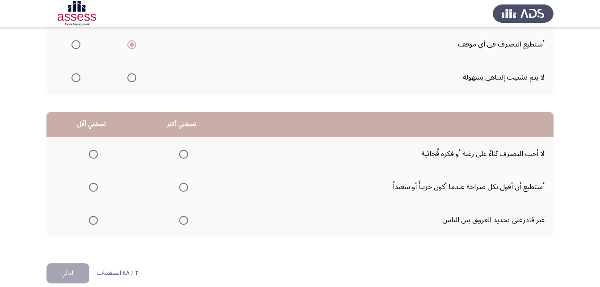
scroll to position [165, 0]
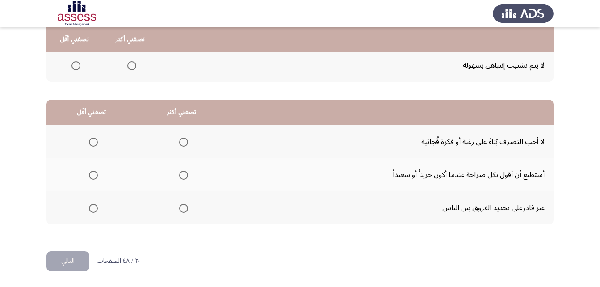
click at [183, 174] on span "Select an option" at bounding box center [183, 175] width 9 height 9
click at [183, 174] on input "Select an option" at bounding box center [183, 175] width 9 height 9
click at [91, 211] on span "Select an option" at bounding box center [93, 208] width 9 height 9
click at [91, 211] on input "Select an option" at bounding box center [93, 208] width 9 height 9
click at [68, 262] on button "التالي" at bounding box center [67, 261] width 43 height 20
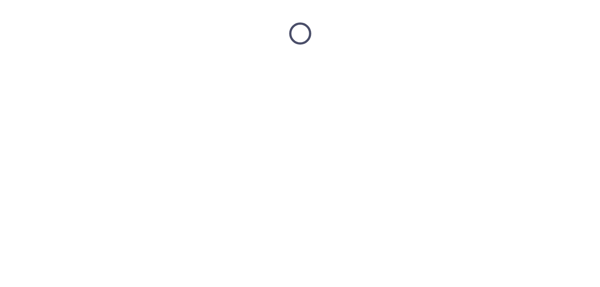
scroll to position [0, 0]
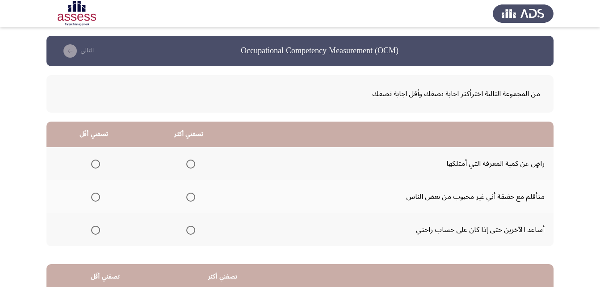
click at [94, 198] on span "Select an option" at bounding box center [95, 197] width 9 height 9
click at [94, 198] on input "Select an option" at bounding box center [95, 197] width 9 height 9
click at [192, 163] on span "Select an option" at bounding box center [190, 164] width 9 height 9
click at [192, 163] on input "Select an option" at bounding box center [190, 164] width 9 height 9
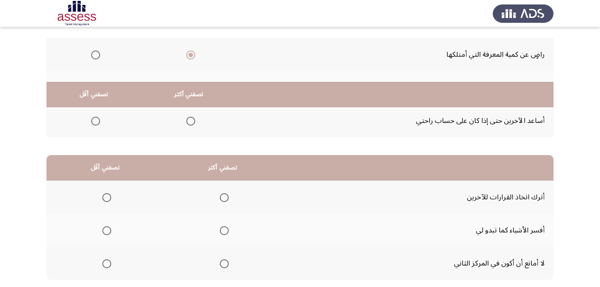
scroll to position [165, 0]
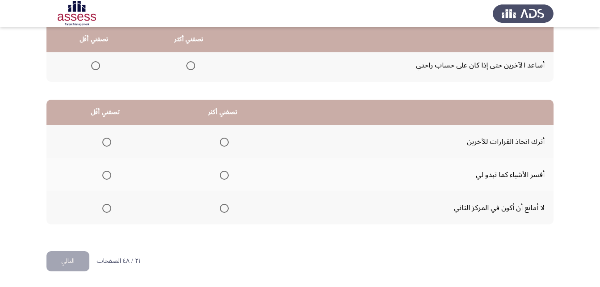
click at [225, 173] on span "Select an option" at bounding box center [224, 175] width 9 height 9
click at [225, 173] on input "Select an option" at bounding box center [224, 175] width 9 height 9
click at [107, 141] on span "Select an option" at bounding box center [106, 142] width 9 height 9
click at [107, 141] on input "Select an option" at bounding box center [106, 142] width 9 height 9
click at [68, 264] on button "التالي" at bounding box center [67, 261] width 43 height 20
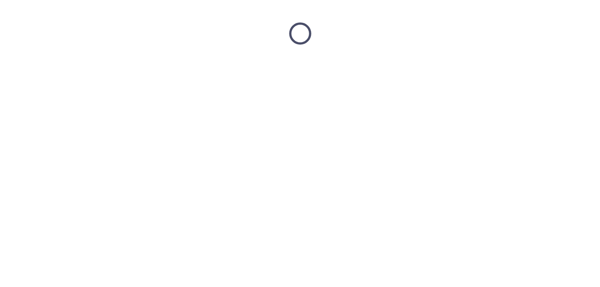
scroll to position [0, 0]
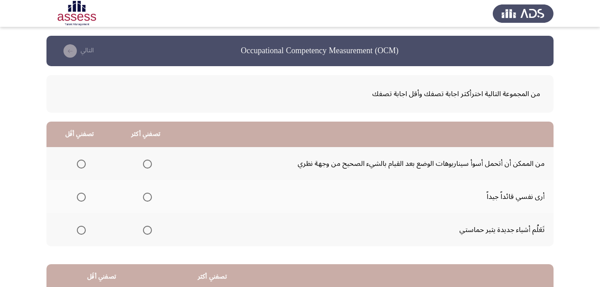
click at [148, 197] on span "Select an option" at bounding box center [147, 197] width 9 height 9
click at [148, 197] on input "Select an option" at bounding box center [147, 197] width 9 height 9
click at [80, 162] on span "Select an option" at bounding box center [81, 164] width 9 height 9
click at [80, 162] on input "Select an option" at bounding box center [81, 164] width 9 height 9
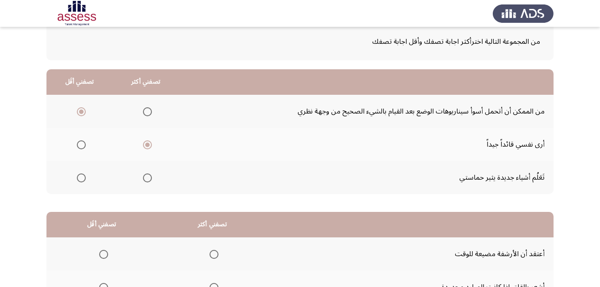
scroll to position [165, 0]
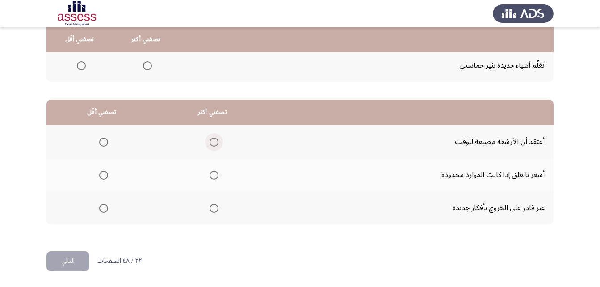
click at [214, 142] on span "Select an option" at bounding box center [214, 142] width 9 height 9
click at [214, 142] on input "Select an option" at bounding box center [214, 142] width 9 height 9
click at [104, 174] on span "Select an option" at bounding box center [103, 175] width 9 height 9
click at [104, 174] on input "Select an option" at bounding box center [103, 175] width 9 height 9
click at [73, 261] on button "التالي" at bounding box center [67, 261] width 43 height 20
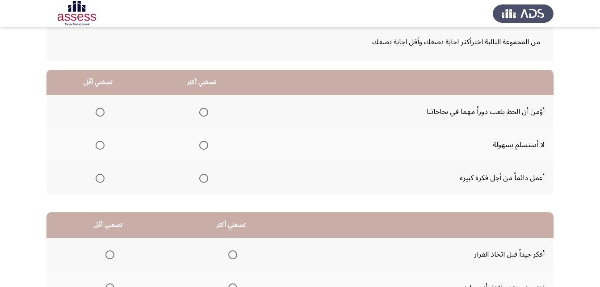
scroll to position [0, 0]
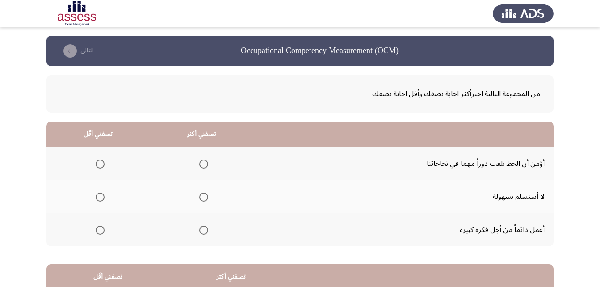
click at [203, 198] on span "Select an option" at bounding box center [203, 197] width 9 height 9
click at [203, 198] on input "Select an option" at bounding box center [203, 197] width 9 height 9
click at [101, 160] on span "Select an option" at bounding box center [100, 164] width 9 height 9
click at [101, 160] on input "Select an option" at bounding box center [100, 164] width 9 height 9
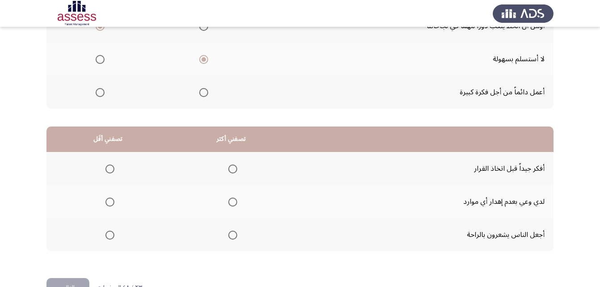
scroll to position [165, 0]
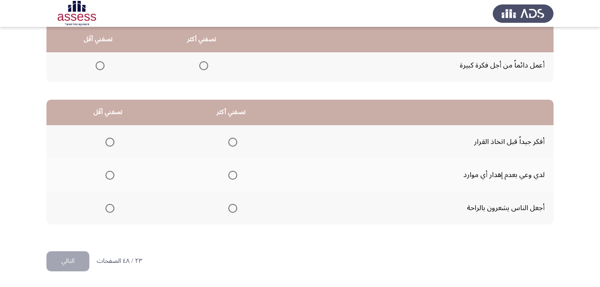
click at [232, 141] on span "Select an option" at bounding box center [232, 142] width 9 height 9
click at [232, 141] on input "Select an option" at bounding box center [232, 142] width 9 height 9
click at [108, 174] on span "Select an option" at bounding box center [109, 175] width 9 height 9
click at [108, 174] on input "Select an option" at bounding box center [109, 175] width 9 height 9
click at [72, 257] on button "التالي" at bounding box center [67, 261] width 43 height 20
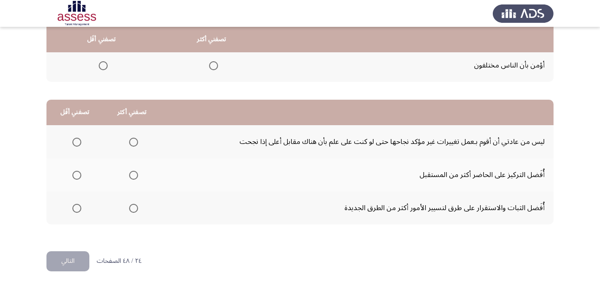
click at [133, 208] on span "Select an option" at bounding box center [133, 208] width 9 height 9
click at [133, 208] on input "Select an option" at bounding box center [133, 208] width 9 height 9
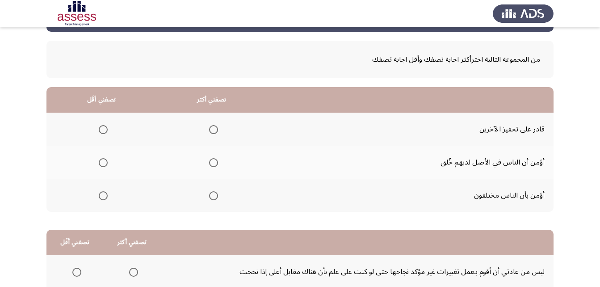
scroll to position [30, 0]
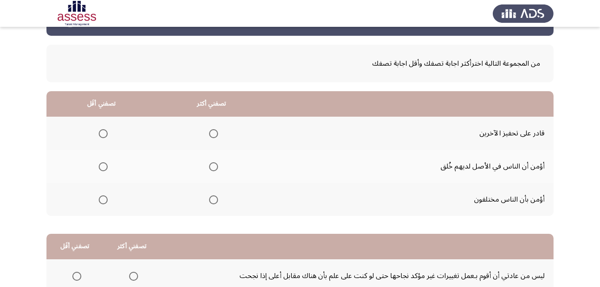
click at [215, 199] on span "Select an option" at bounding box center [213, 199] width 9 height 9
click at [215, 199] on input "Select an option" at bounding box center [213, 199] width 9 height 9
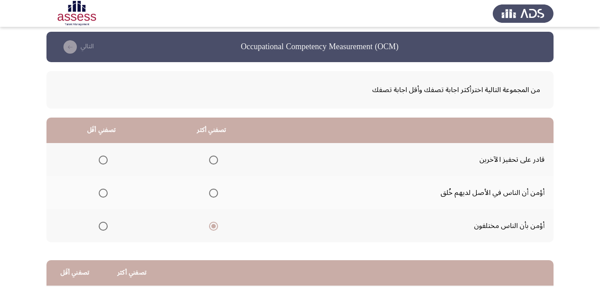
scroll to position [0, 0]
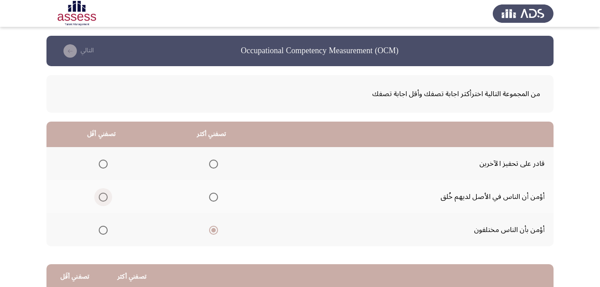
click at [104, 197] on span "Select an option" at bounding box center [103, 197] width 9 height 9
click at [104, 197] on input "Select an option" at bounding box center [103, 197] width 9 height 9
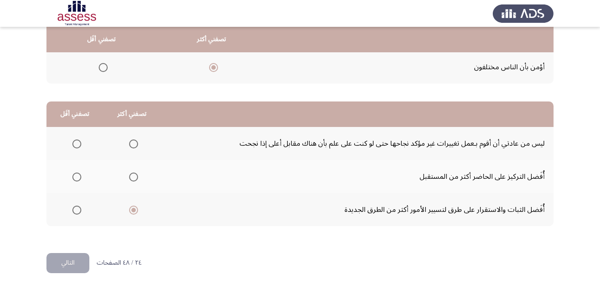
scroll to position [165, 0]
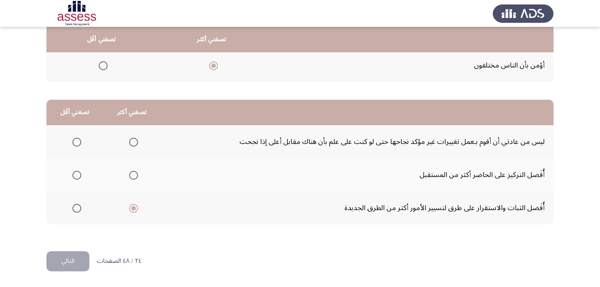
click at [70, 263] on button "التالي" at bounding box center [67, 261] width 43 height 20
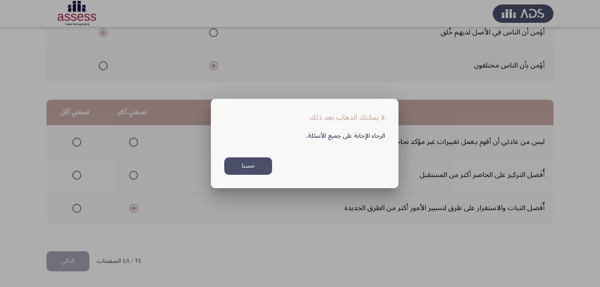
click at [330, 154] on div "الرجاء الإجابة على جميع الأسئلة. حسنا" at bounding box center [305, 149] width 182 height 52
click at [264, 162] on button "حسنا" at bounding box center [248, 165] width 48 height 17
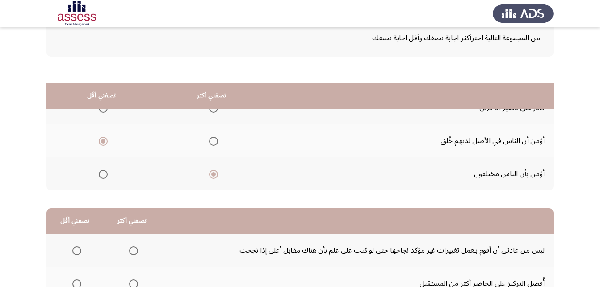
scroll to position [165, 0]
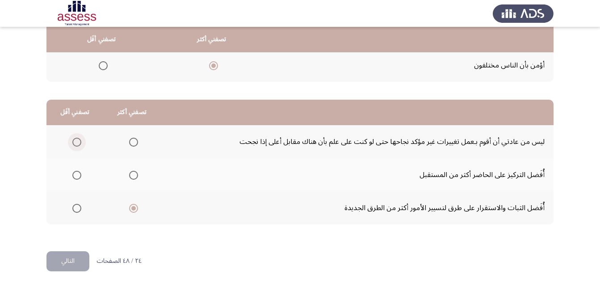
click at [75, 142] on span "Select an option" at bounding box center [76, 142] width 9 height 9
click at [75, 142] on input "Select an option" at bounding box center [76, 142] width 9 height 9
click at [64, 257] on button "التالي" at bounding box center [67, 261] width 43 height 20
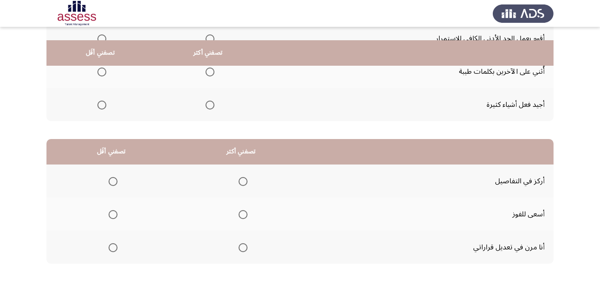
scroll to position [0, 0]
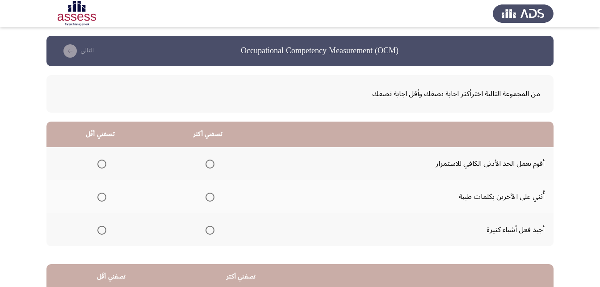
click at [208, 162] on span "Select an option" at bounding box center [210, 164] width 9 height 9
click at [208, 162] on input "Select an option" at bounding box center [210, 164] width 9 height 9
click at [103, 230] on span "Select an option" at bounding box center [101, 230] width 9 height 9
click at [103, 230] on input "Select an option" at bounding box center [101, 230] width 9 height 9
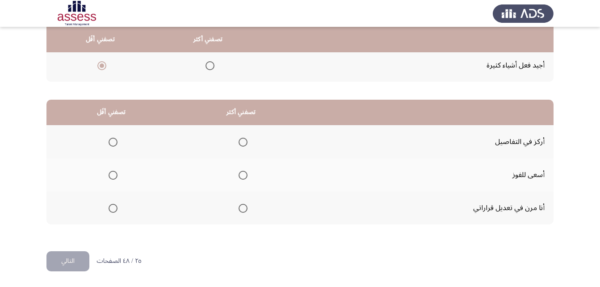
click at [242, 209] on span "Select an option" at bounding box center [243, 208] width 9 height 9
click at [242, 209] on input "Select an option" at bounding box center [243, 208] width 9 height 9
click at [111, 143] on span "Select an option" at bounding box center [113, 142] width 9 height 9
click at [111, 143] on input "Select an option" at bounding box center [113, 142] width 9 height 9
click at [67, 257] on button "التالي" at bounding box center [67, 261] width 43 height 20
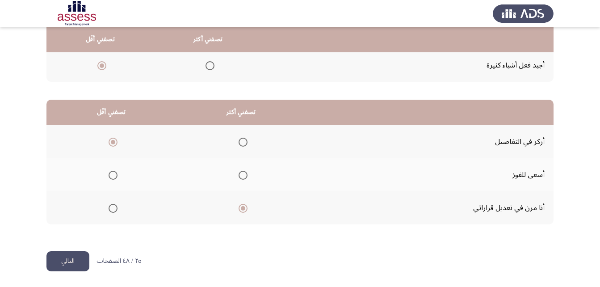
scroll to position [0, 0]
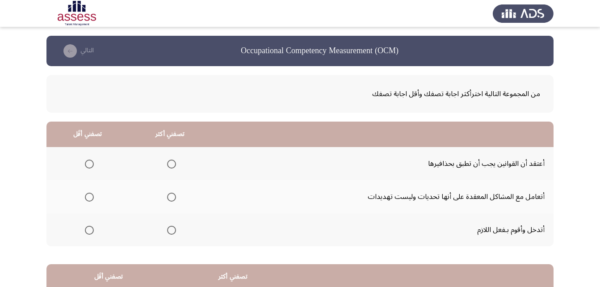
click at [173, 228] on span "Select an option" at bounding box center [171, 230] width 9 height 9
click at [173, 228] on input "Select an option" at bounding box center [171, 230] width 9 height 9
click at [89, 163] on span "Select an option" at bounding box center [89, 164] width 9 height 9
click at [89, 163] on input "Select an option" at bounding box center [89, 164] width 9 height 9
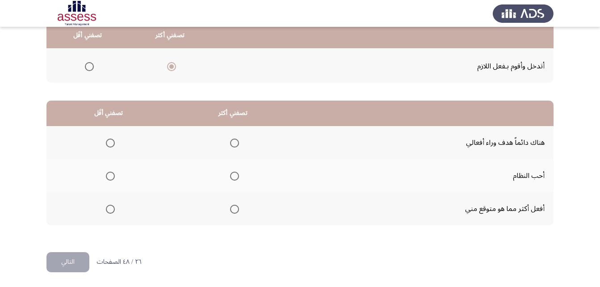
scroll to position [165, 0]
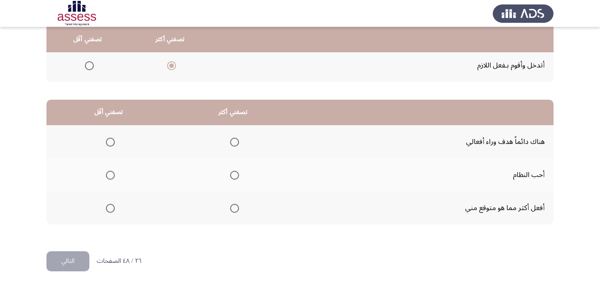
click at [235, 177] on span "Select an option" at bounding box center [234, 175] width 9 height 9
click at [235, 177] on input "Select an option" at bounding box center [234, 175] width 9 height 9
click at [107, 143] on span "Select an option" at bounding box center [110, 142] width 9 height 9
click at [107, 143] on input "Select an option" at bounding box center [110, 142] width 9 height 9
click at [75, 262] on button "التالي" at bounding box center [67, 261] width 43 height 20
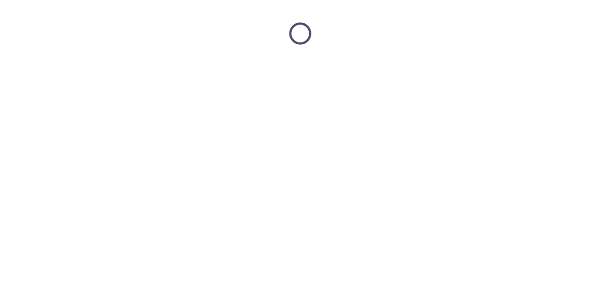
scroll to position [0, 0]
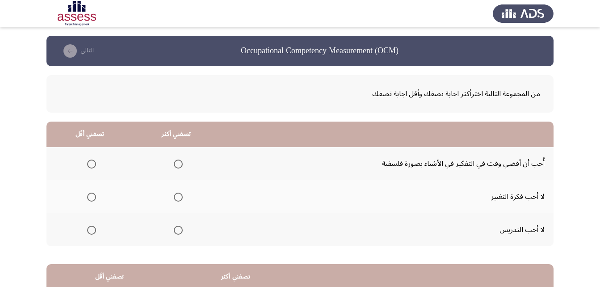
click at [178, 230] on span "Select an option" at bounding box center [178, 230] width 9 height 9
click at [178, 230] on input "Select an option" at bounding box center [178, 230] width 9 height 9
click at [92, 194] on span "Select an option" at bounding box center [91, 197] width 9 height 9
click at [92, 194] on input "Select an option" at bounding box center [91, 197] width 9 height 9
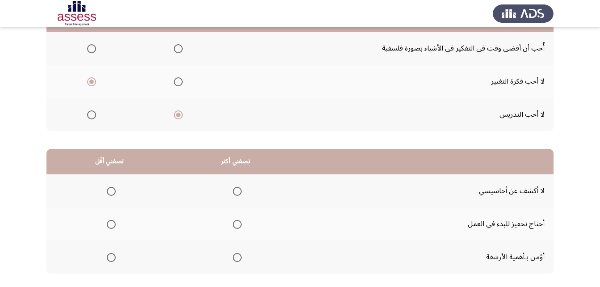
scroll to position [165, 0]
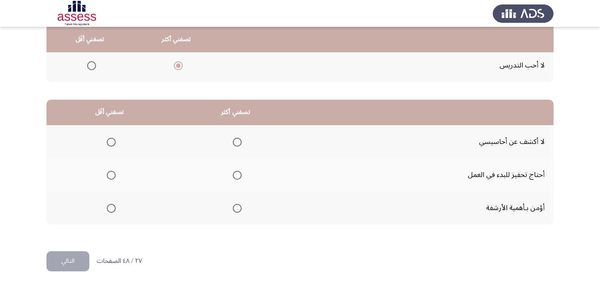
click at [236, 143] on span "Select an option" at bounding box center [237, 142] width 9 height 9
click at [236, 143] on input "Select an option" at bounding box center [237, 142] width 9 height 9
click at [108, 175] on span "Select an option" at bounding box center [111, 175] width 9 height 9
click at [108, 175] on input "Select an option" at bounding box center [111, 175] width 9 height 9
click at [77, 261] on button "التالي" at bounding box center [67, 261] width 43 height 20
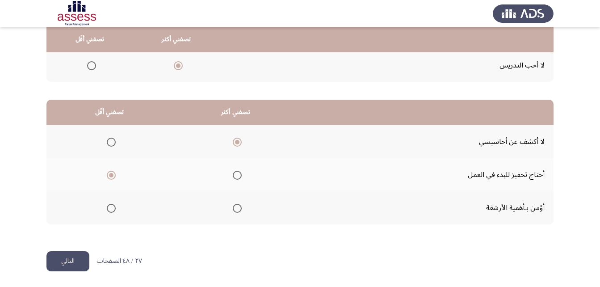
scroll to position [0, 0]
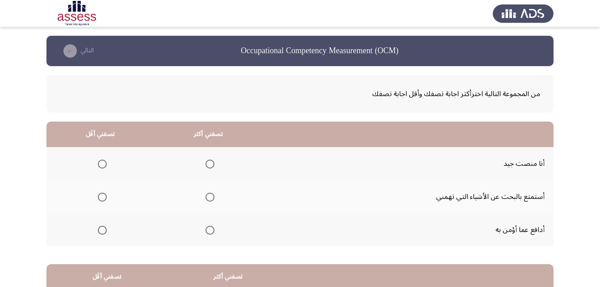
click at [206, 230] on span "Select an option" at bounding box center [210, 230] width 9 height 9
click at [206, 230] on input "Select an option" at bounding box center [210, 230] width 9 height 9
click at [99, 164] on span "Select an option" at bounding box center [102, 164] width 9 height 9
click at [99, 164] on input "Select an option" at bounding box center [102, 164] width 9 height 9
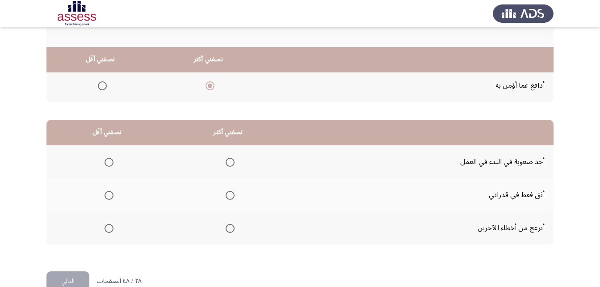
scroll to position [165, 0]
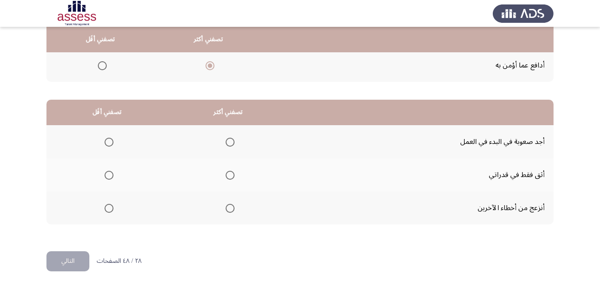
click at [230, 174] on span "Select an option" at bounding box center [230, 175] width 9 height 9
click at [230, 174] on input "Select an option" at bounding box center [230, 175] width 9 height 9
click at [108, 210] on span "Select an option" at bounding box center [109, 208] width 9 height 9
click at [108, 210] on input "Select an option" at bounding box center [109, 208] width 9 height 9
click at [71, 260] on button "التالي" at bounding box center [67, 261] width 43 height 20
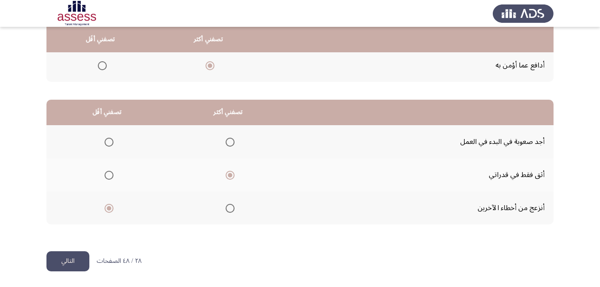
scroll to position [0, 0]
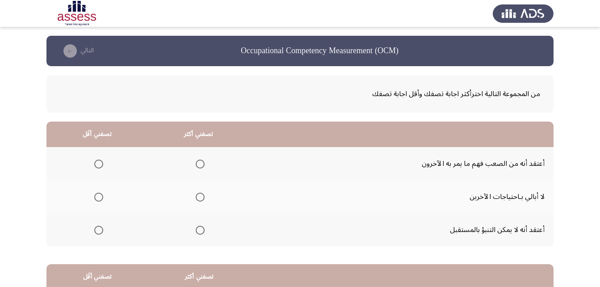
click at [199, 196] on span "Select an option" at bounding box center [200, 197] width 9 height 9
click at [199, 196] on input "Select an option" at bounding box center [200, 197] width 9 height 9
click at [97, 229] on span "Select an option" at bounding box center [98, 230] width 9 height 9
click at [97, 229] on input "Select an option" at bounding box center [98, 230] width 9 height 9
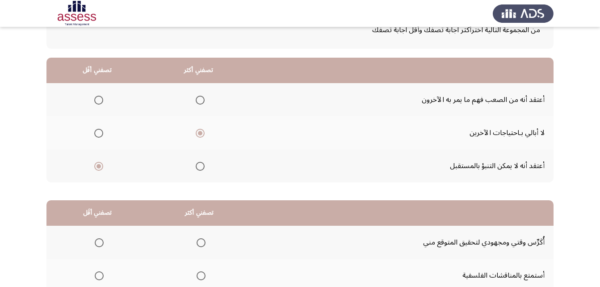
scroll to position [134, 0]
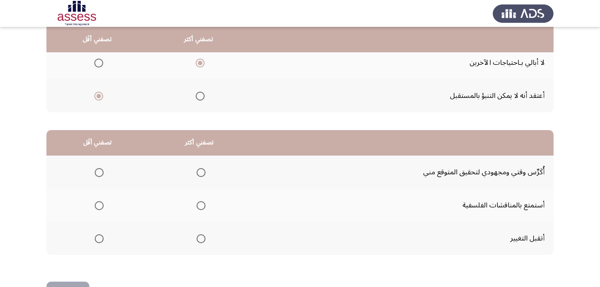
click at [200, 236] on span "Select an option" at bounding box center [201, 238] width 9 height 9
click at [200, 236] on input "Select an option" at bounding box center [201, 238] width 9 height 9
click at [97, 206] on span "Select an option" at bounding box center [99, 205] width 9 height 9
click at [97, 206] on input "Select an option" at bounding box center [99, 205] width 9 height 9
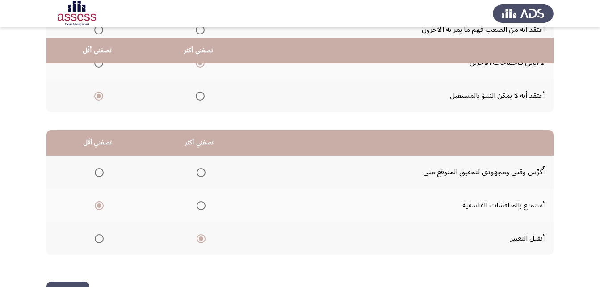
scroll to position [165, 0]
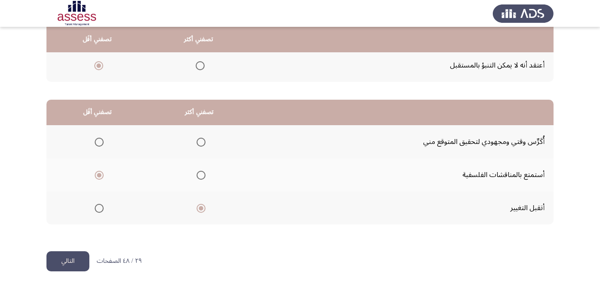
click at [68, 255] on button "التالي" at bounding box center [67, 261] width 43 height 20
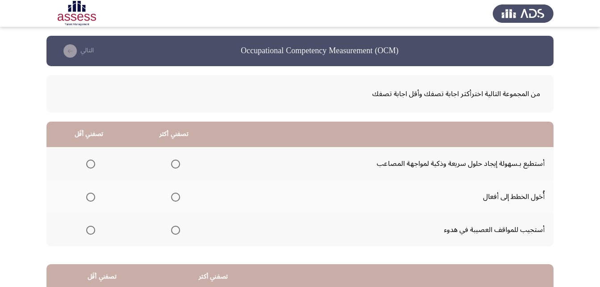
click at [175, 228] on span "Select an option" at bounding box center [175, 230] width 9 height 9
click at [175, 228] on input "Select an option" at bounding box center [175, 230] width 9 height 9
click at [92, 198] on span "Select an option" at bounding box center [90, 197] width 9 height 9
click at [92, 198] on input "Select an option" at bounding box center [90, 197] width 9 height 9
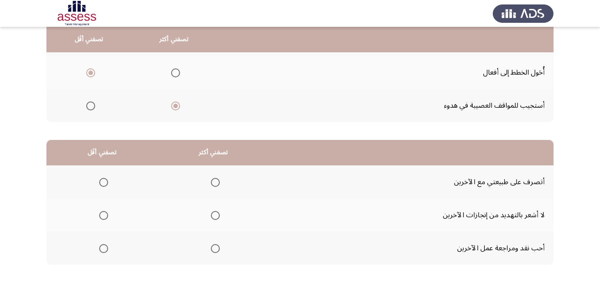
scroll to position [134, 0]
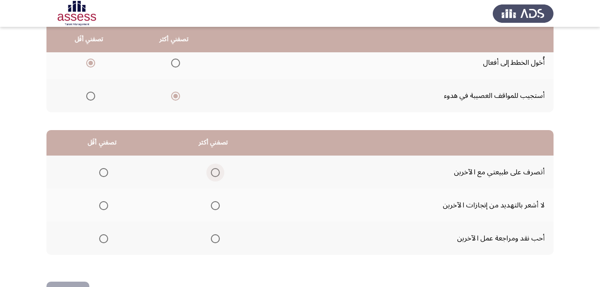
click at [215, 173] on span "Select an option" at bounding box center [215, 173] width 0 height 0
click at [215, 173] on input "Select an option" at bounding box center [215, 172] width 9 height 9
click at [103, 204] on span "Select an option" at bounding box center [103, 205] width 9 height 9
click at [103, 204] on input "Select an option" at bounding box center [103, 205] width 9 height 9
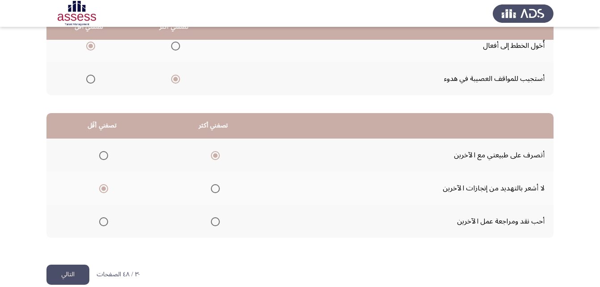
scroll to position [165, 0]
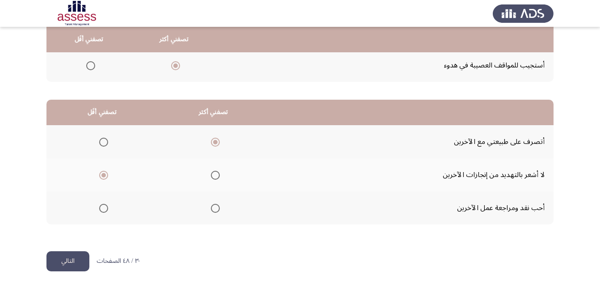
click at [75, 256] on button "التالي" at bounding box center [67, 261] width 43 height 20
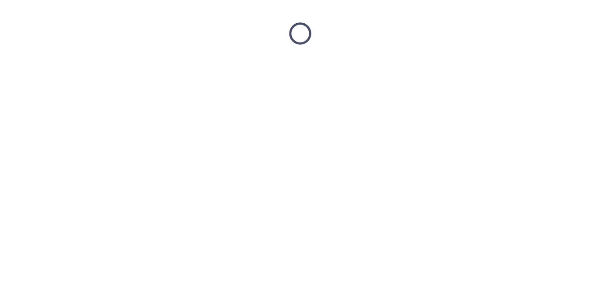
scroll to position [0, 0]
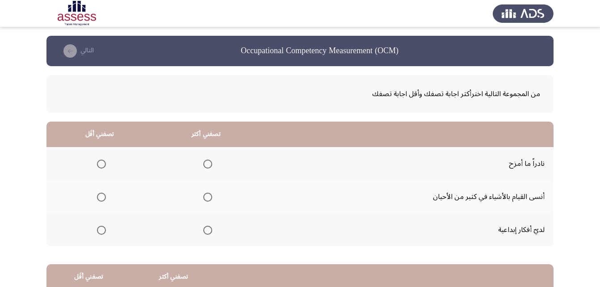
click at [209, 231] on span "Select an option" at bounding box center [207, 230] width 9 height 9
click at [209, 231] on input "Select an option" at bounding box center [207, 230] width 9 height 9
click at [99, 197] on span "Select an option" at bounding box center [101, 197] width 9 height 9
click at [99, 197] on input "Select an option" at bounding box center [101, 197] width 9 height 9
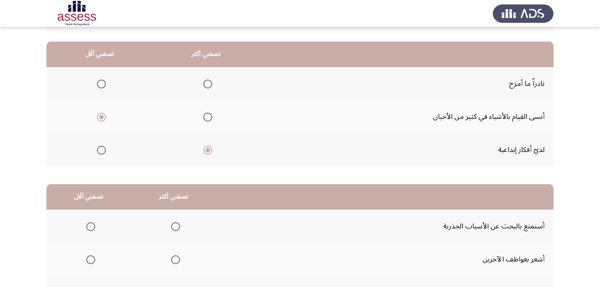
scroll to position [165, 0]
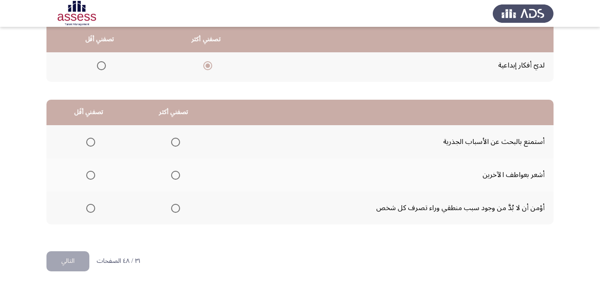
click at [174, 209] on span "Select an option" at bounding box center [175, 208] width 9 height 9
click at [174, 209] on input "Select an option" at bounding box center [175, 208] width 9 height 9
click at [92, 173] on span "Select an option" at bounding box center [90, 175] width 9 height 9
click at [92, 173] on input "Select an option" at bounding box center [90, 175] width 9 height 9
click at [74, 259] on button "التالي" at bounding box center [67, 261] width 43 height 20
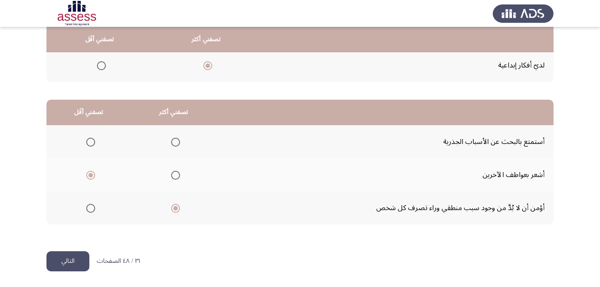
scroll to position [0, 0]
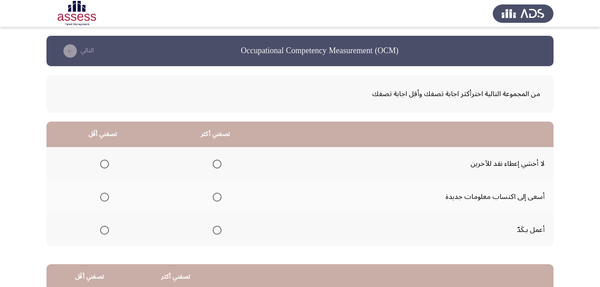
click at [214, 198] on span "Select an option" at bounding box center [217, 197] width 9 height 9
click at [214, 198] on input "Select an option" at bounding box center [217, 197] width 9 height 9
click at [105, 163] on span "Select an option" at bounding box center [104, 164] width 9 height 9
click at [105, 163] on input "Select an option" at bounding box center [104, 164] width 9 height 9
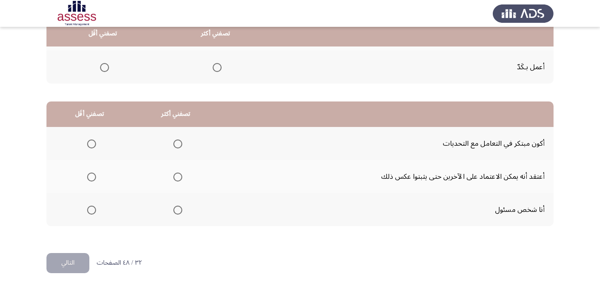
scroll to position [165, 0]
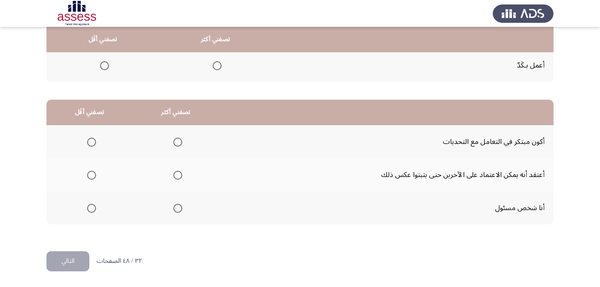
click at [177, 207] on span "Select an option" at bounding box center [177, 208] width 9 height 9
click at [177, 207] on input "Select an option" at bounding box center [177, 208] width 9 height 9
click at [93, 173] on span "Select an option" at bounding box center [91, 175] width 9 height 9
click at [93, 173] on input "Select an option" at bounding box center [91, 175] width 9 height 9
click at [72, 262] on button "التالي" at bounding box center [67, 261] width 43 height 20
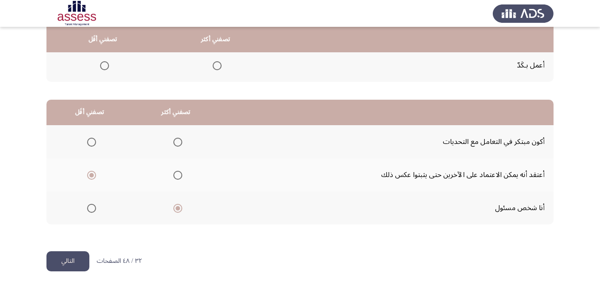
scroll to position [0, 0]
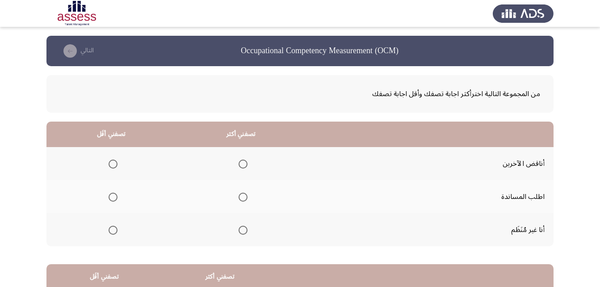
click at [113, 197] on span "Select an option" at bounding box center [113, 197] width 0 height 0
click at [113, 197] on input "Select an option" at bounding box center [113, 197] width 9 height 9
click at [245, 163] on span "Select an option" at bounding box center [243, 164] width 9 height 9
click at [245, 163] on input "Select an option" at bounding box center [243, 164] width 9 height 9
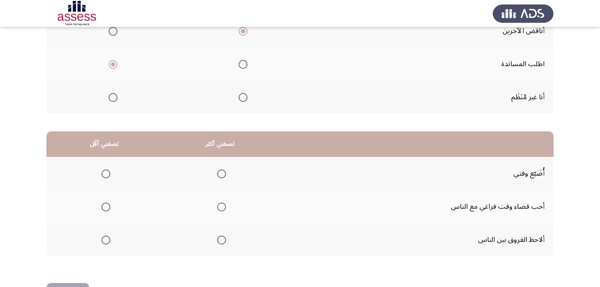
scroll to position [165, 0]
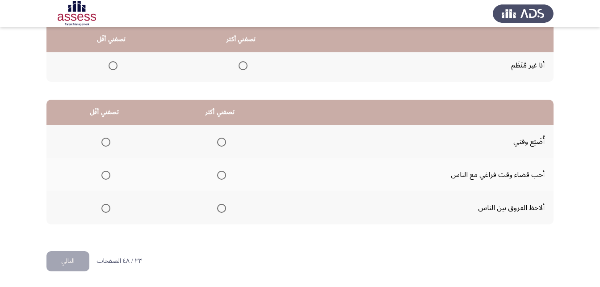
click at [222, 209] on span "Select an option" at bounding box center [221, 208] width 9 height 9
click at [222, 209] on input "Select an option" at bounding box center [221, 208] width 9 height 9
click at [105, 143] on span "Select an option" at bounding box center [105, 142] width 9 height 9
click at [105, 143] on input "Select an option" at bounding box center [105, 142] width 9 height 9
click at [69, 265] on button "التالي" at bounding box center [67, 261] width 43 height 20
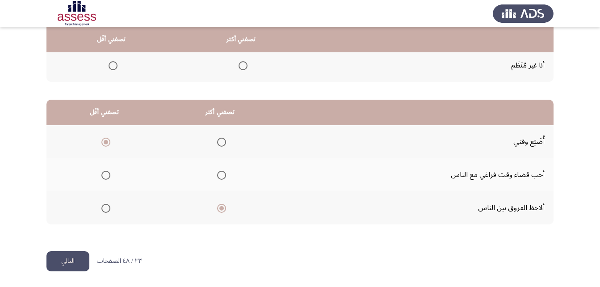
scroll to position [0, 0]
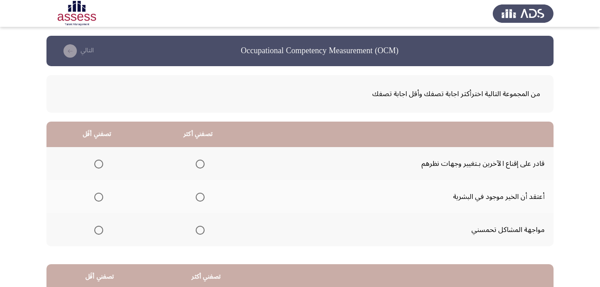
click at [96, 230] on span "Select an option" at bounding box center [98, 230] width 9 height 9
click at [96, 230] on input "Select an option" at bounding box center [98, 230] width 9 height 9
click at [198, 163] on span "Select an option" at bounding box center [200, 164] width 9 height 9
click at [198, 163] on input "Select an option" at bounding box center [200, 164] width 9 height 9
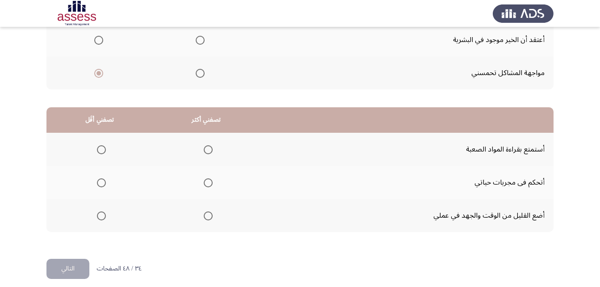
scroll to position [165, 0]
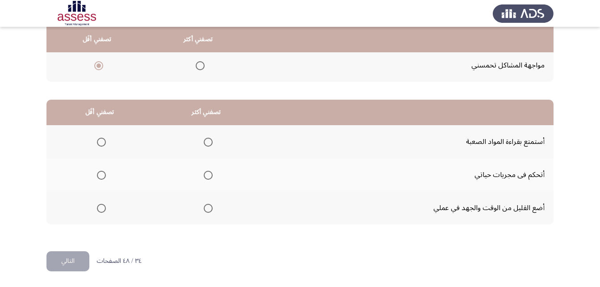
click at [209, 174] on span "Select an option" at bounding box center [208, 175] width 9 height 9
click at [209, 174] on input "Select an option" at bounding box center [208, 175] width 9 height 9
click at [102, 207] on span "Select an option" at bounding box center [101, 208] width 9 height 9
click at [102, 207] on input "Select an option" at bounding box center [101, 208] width 9 height 9
click at [70, 262] on button "التالي" at bounding box center [67, 261] width 43 height 20
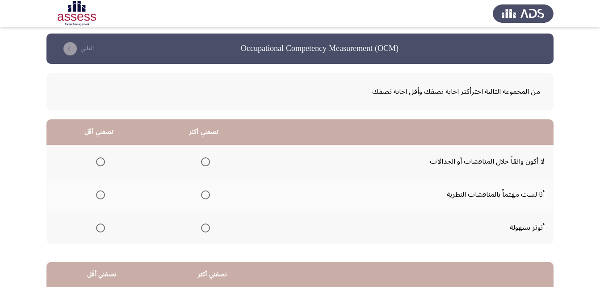
scroll to position [0, 0]
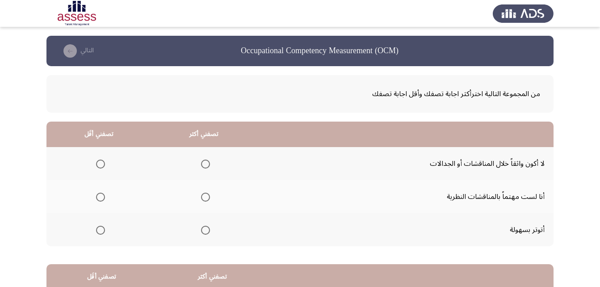
click at [203, 161] on span "Select an option" at bounding box center [205, 164] width 9 height 9
click at [203, 161] on input "Select an option" at bounding box center [205, 164] width 9 height 9
click at [97, 198] on span "Select an option" at bounding box center [100, 197] width 9 height 9
click at [97, 198] on input "Select an option" at bounding box center [100, 197] width 9 height 9
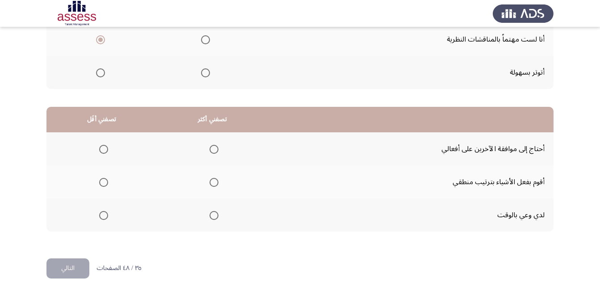
scroll to position [165, 0]
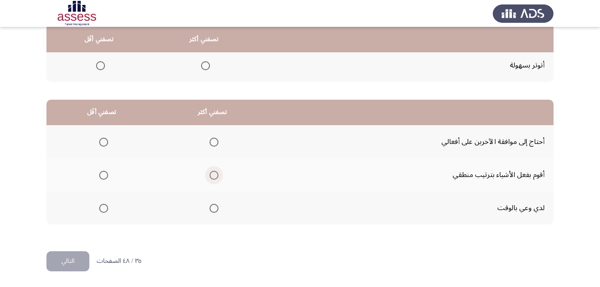
click at [213, 174] on span "Select an option" at bounding box center [214, 175] width 9 height 9
click at [213, 174] on input "Select an option" at bounding box center [214, 175] width 9 height 9
click at [105, 174] on span "Select an option" at bounding box center [103, 175] width 9 height 9
click at [105, 174] on input "Select an option" at bounding box center [103, 175] width 9 height 9
click at [211, 175] on span "Select an option" at bounding box center [214, 175] width 9 height 9
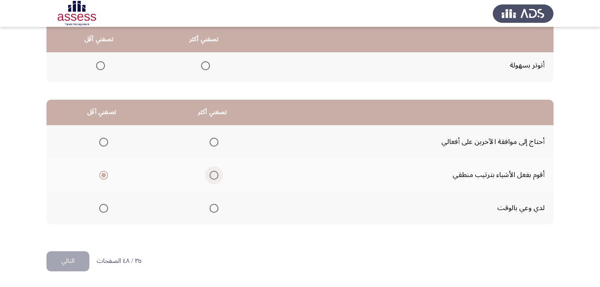
click at [211, 175] on input "Select an option" at bounding box center [214, 175] width 9 height 9
click at [100, 142] on span "Select an option" at bounding box center [103, 142] width 9 height 9
click at [100, 142] on input "Select an option" at bounding box center [103, 142] width 9 height 9
click at [63, 258] on button "التالي" at bounding box center [67, 261] width 43 height 20
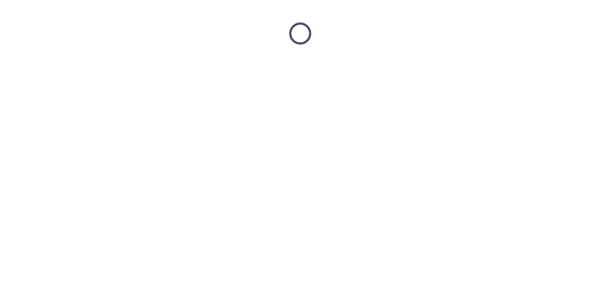
scroll to position [0, 0]
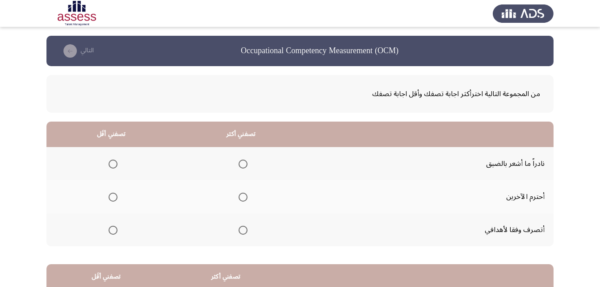
click at [244, 230] on span "Select an option" at bounding box center [243, 230] width 9 height 9
click at [244, 230] on input "Select an option" at bounding box center [243, 230] width 9 height 9
click at [112, 161] on span "Select an option" at bounding box center [113, 164] width 9 height 9
click at [112, 161] on input "Select an option" at bounding box center [113, 164] width 9 height 9
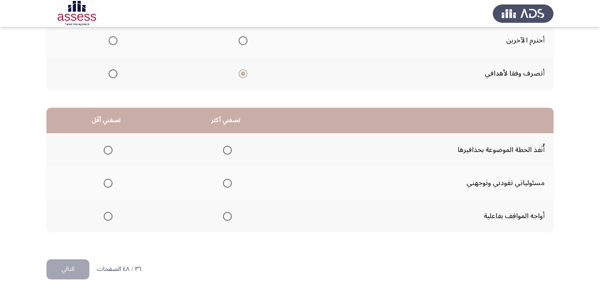
scroll to position [165, 0]
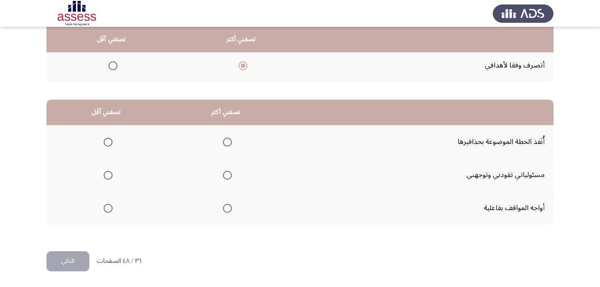
click at [226, 175] on span "Select an option" at bounding box center [227, 175] width 9 height 9
click at [226, 175] on input "Select an option" at bounding box center [227, 175] width 9 height 9
click at [109, 209] on span "Select an option" at bounding box center [108, 208] width 9 height 9
click at [109, 209] on input "Select an option" at bounding box center [108, 208] width 9 height 9
click at [106, 142] on span "Select an option" at bounding box center [108, 142] width 9 height 9
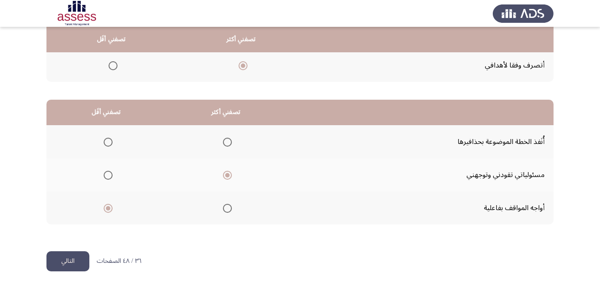
click at [106, 142] on input "Select an option" at bounding box center [108, 142] width 9 height 9
click at [64, 260] on button "التالي" at bounding box center [67, 261] width 43 height 20
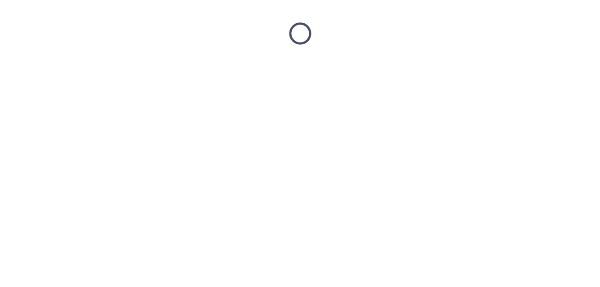
scroll to position [0, 0]
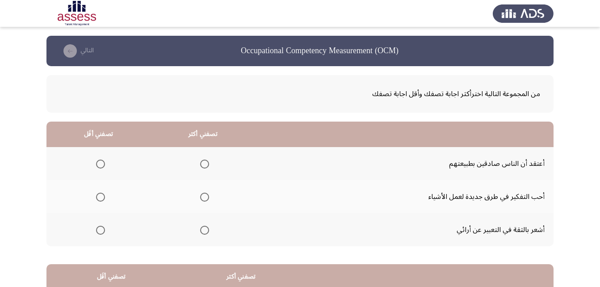
click at [203, 197] on span "Select an option" at bounding box center [204, 197] width 9 height 9
click at [203, 197] on input "Select an option" at bounding box center [204, 197] width 9 height 9
click at [201, 228] on span "Select an option" at bounding box center [204, 230] width 9 height 9
click at [201, 228] on input "Select an option" at bounding box center [204, 230] width 9 height 9
click at [99, 162] on span "Select an option" at bounding box center [100, 164] width 9 height 9
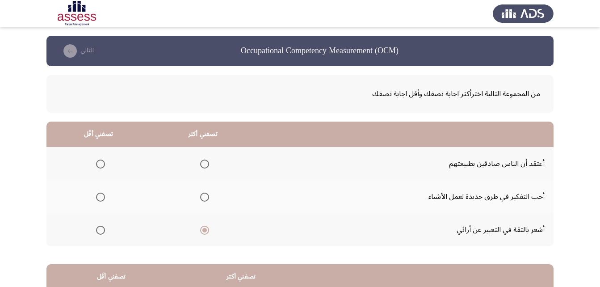
click at [99, 162] on input "Select an option" at bounding box center [100, 164] width 9 height 9
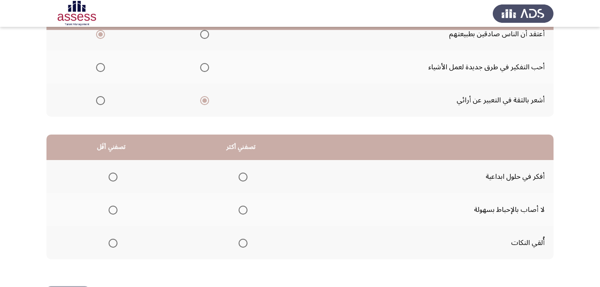
scroll to position [134, 0]
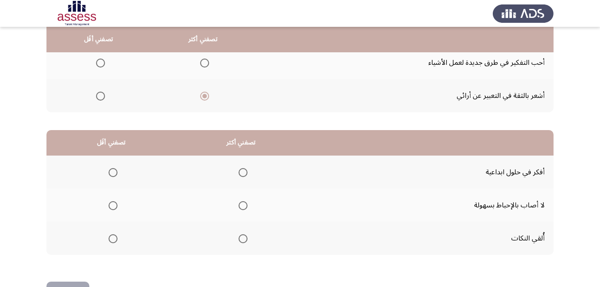
click at [244, 207] on span "Select an option" at bounding box center [243, 205] width 9 height 9
click at [244, 207] on input "Select an option" at bounding box center [243, 205] width 9 height 9
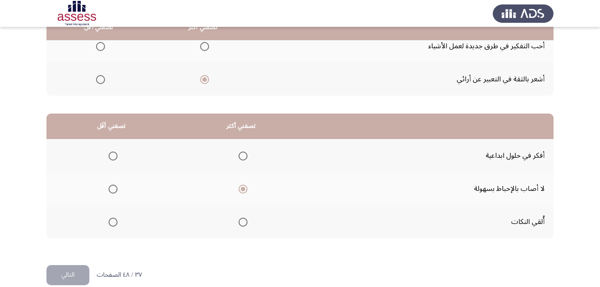
scroll to position [165, 0]
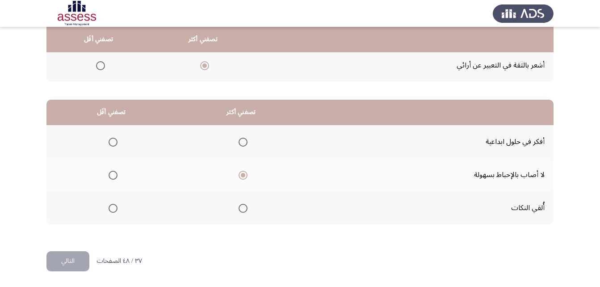
click at [111, 208] on span "Select an option" at bounding box center [113, 208] width 9 height 9
click at [111, 208] on input "Select an option" at bounding box center [113, 208] width 9 height 9
click at [77, 259] on button "التالي" at bounding box center [67, 261] width 43 height 20
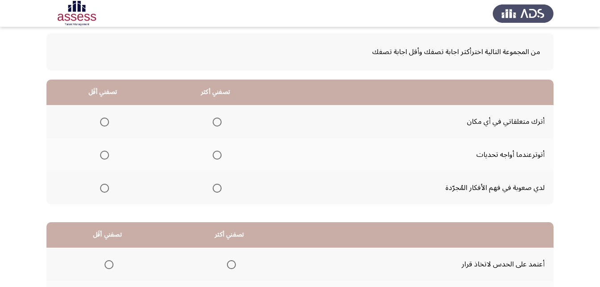
scroll to position [0, 0]
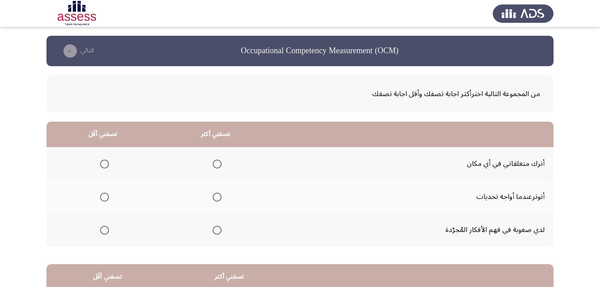
click at [103, 163] on span "Select an option" at bounding box center [104, 164] width 9 height 9
click at [103, 163] on input "Select an option" at bounding box center [104, 164] width 9 height 9
click at [218, 198] on span "Select an option" at bounding box center [217, 197] width 9 height 9
click at [218, 198] on input "Select an option" at bounding box center [217, 197] width 9 height 9
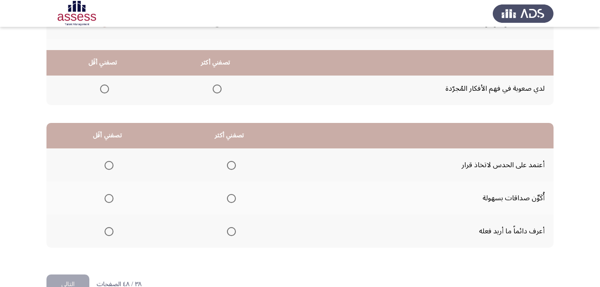
scroll to position [165, 0]
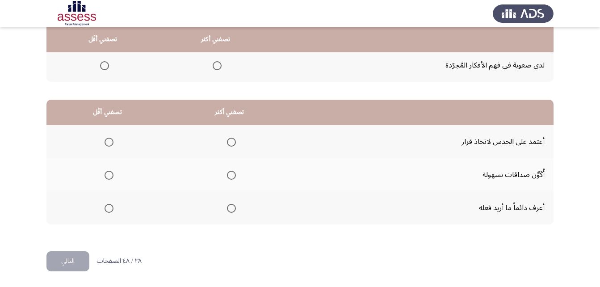
click at [232, 206] on span "Select an option" at bounding box center [231, 208] width 9 height 9
click at [232, 206] on input "Select an option" at bounding box center [231, 208] width 9 height 9
click at [107, 175] on span "Select an option" at bounding box center [109, 175] width 9 height 9
click at [107, 175] on input "Select an option" at bounding box center [109, 175] width 9 height 9
click at [66, 262] on button "التالي" at bounding box center [67, 261] width 43 height 20
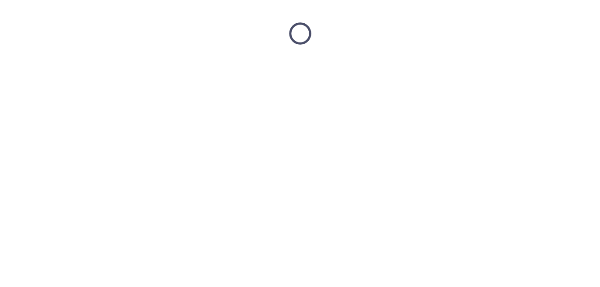
scroll to position [0, 0]
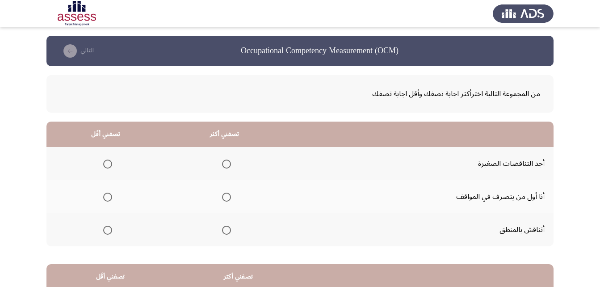
click at [228, 230] on span "Select an option" at bounding box center [226, 230] width 9 height 9
click at [228, 230] on input "Select an option" at bounding box center [226, 230] width 9 height 9
click at [108, 196] on span "Select an option" at bounding box center [107, 197] width 9 height 9
click at [108, 196] on input "Select an option" at bounding box center [107, 197] width 9 height 9
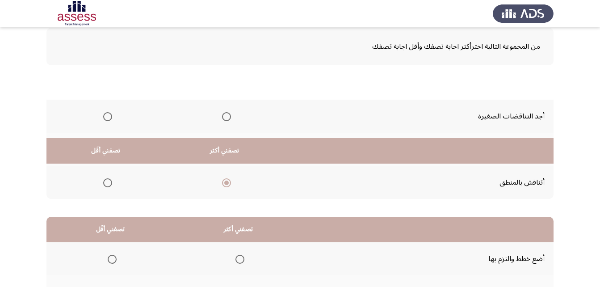
scroll to position [165, 0]
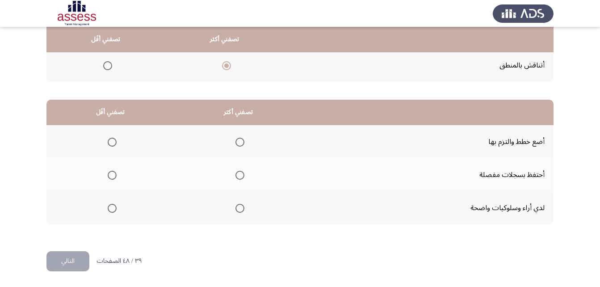
click at [240, 207] on span "Select an option" at bounding box center [240, 208] width 9 height 9
click at [240, 207] on input "Select an option" at bounding box center [240, 208] width 9 height 9
click at [114, 177] on span "Select an option" at bounding box center [112, 175] width 9 height 9
click at [114, 177] on input "Select an option" at bounding box center [112, 175] width 9 height 9
click at [74, 259] on button "التالي" at bounding box center [67, 261] width 43 height 20
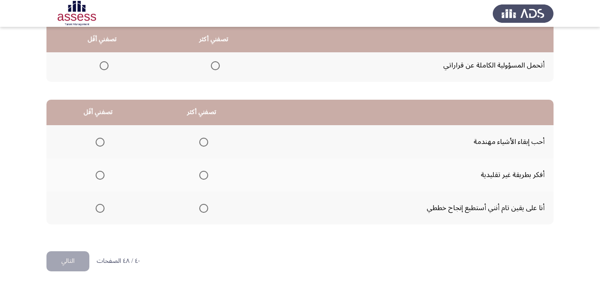
click at [201, 141] on span "Select an option" at bounding box center [203, 142] width 9 height 9
click at [201, 141] on input "Select an option" at bounding box center [203, 142] width 9 height 9
click at [100, 175] on span "Select an option" at bounding box center [100, 175] width 9 height 9
click at [100, 175] on input "Select an option" at bounding box center [100, 175] width 9 height 9
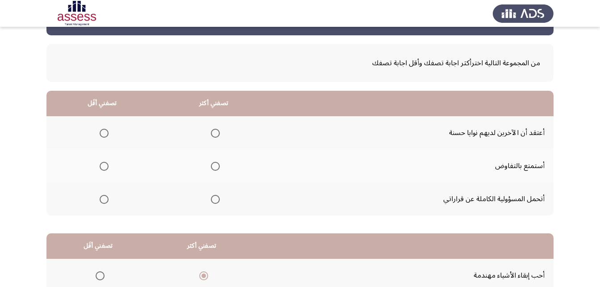
scroll to position [30, 0]
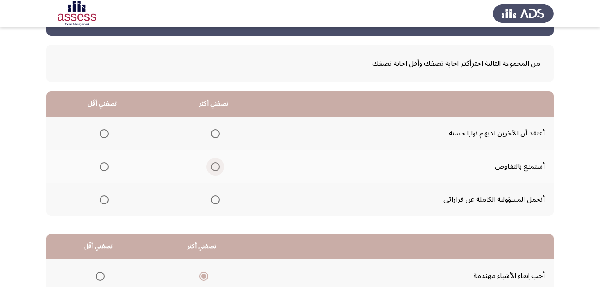
click at [215, 167] on span "Select an option" at bounding box center [215, 167] width 0 height 0
click at [214, 166] on input "Select an option" at bounding box center [215, 166] width 9 height 9
click at [106, 134] on span "Select an option" at bounding box center [104, 133] width 9 height 9
click at [106, 134] on input "Select an option" at bounding box center [104, 133] width 9 height 9
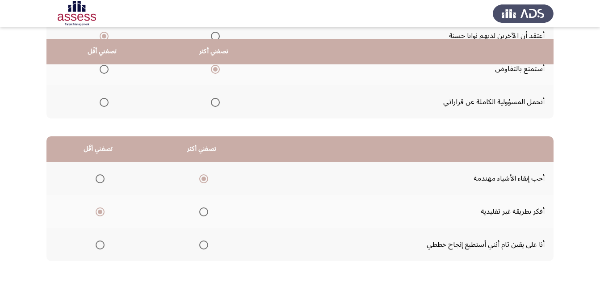
scroll to position [165, 0]
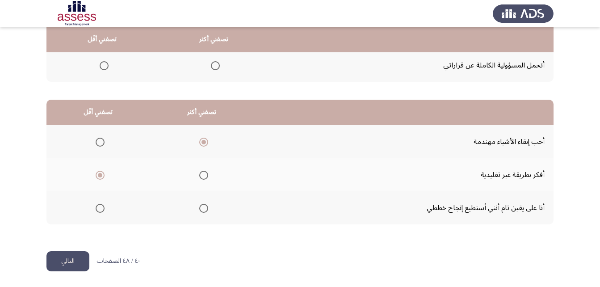
click at [64, 261] on button "التالي" at bounding box center [67, 261] width 43 height 20
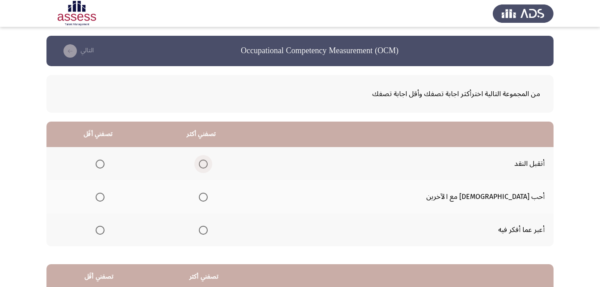
click at [208, 163] on span "Select an option" at bounding box center [203, 164] width 9 height 9
click at [208, 163] on input "Select an option" at bounding box center [203, 164] width 9 height 9
click at [105, 196] on span "Select an option" at bounding box center [100, 197] width 9 height 9
click at [105, 196] on input "Select an option" at bounding box center [100, 197] width 9 height 9
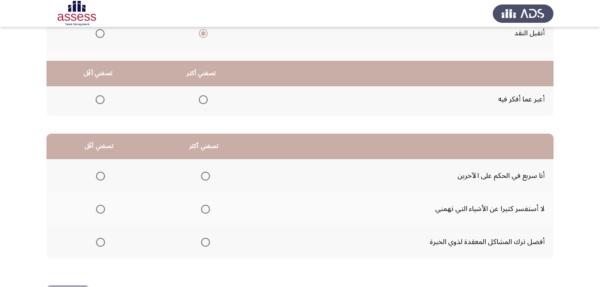
scroll to position [165, 0]
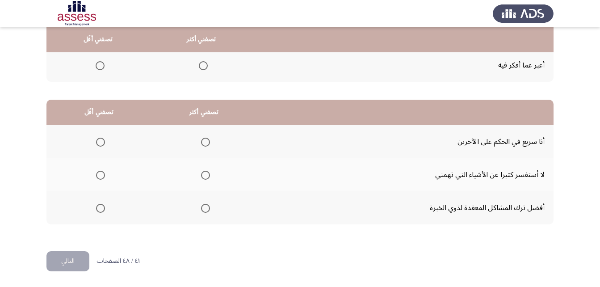
click at [204, 207] on span "Select an option" at bounding box center [205, 208] width 9 height 9
click at [204, 207] on input "Select an option" at bounding box center [205, 208] width 9 height 9
click at [100, 170] on mat-radio-button "Select an option" at bounding box center [99, 174] width 13 height 9
click at [100, 173] on span "Select an option" at bounding box center [100, 175] width 9 height 9
click at [100, 173] on input "Select an option" at bounding box center [100, 175] width 9 height 9
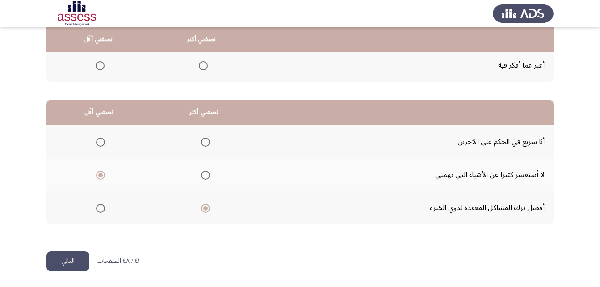
click at [67, 262] on button "التالي" at bounding box center [67, 261] width 43 height 20
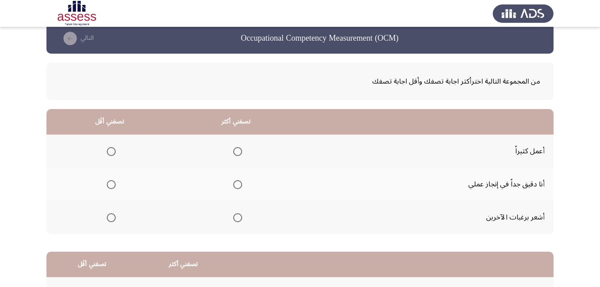
scroll to position [0, 0]
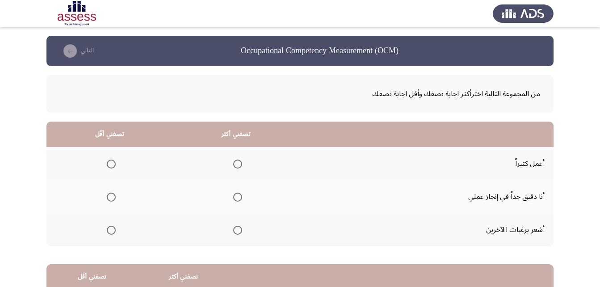
click at [236, 198] on span "Select an option" at bounding box center [237, 197] width 9 height 9
click at [236, 198] on input "Select an option" at bounding box center [237, 197] width 9 height 9
click at [112, 229] on span "Select an option" at bounding box center [111, 230] width 9 height 9
click at [112, 229] on input "Select an option" at bounding box center [111, 230] width 9 height 9
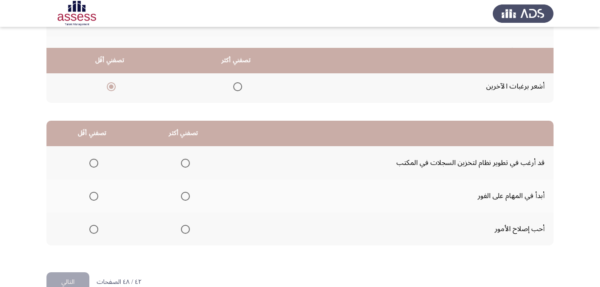
scroll to position [165, 0]
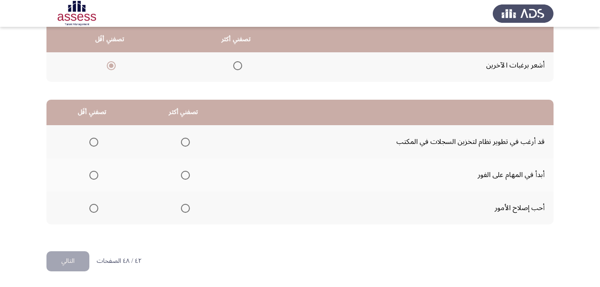
click at [184, 207] on span "Select an option" at bounding box center [185, 208] width 9 height 9
click at [184, 207] on input "Select an option" at bounding box center [185, 208] width 9 height 9
click at [93, 140] on span "Select an option" at bounding box center [93, 142] width 9 height 9
click at [93, 140] on input "Select an option" at bounding box center [93, 142] width 9 height 9
click at [74, 258] on button "التالي" at bounding box center [67, 261] width 43 height 20
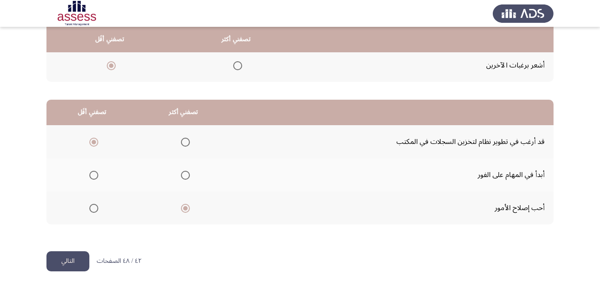
scroll to position [0, 0]
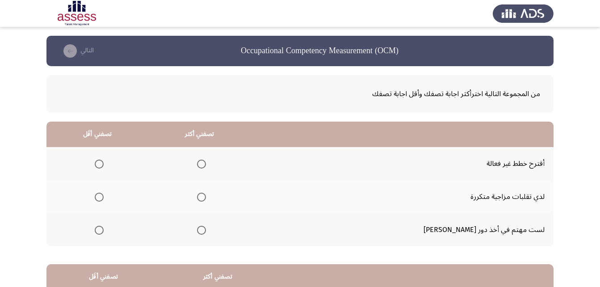
click at [206, 198] on span "Select an option" at bounding box center [201, 197] width 9 height 9
click at [206, 198] on input "Select an option" at bounding box center [201, 197] width 9 height 9
click at [104, 164] on span "Select an option" at bounding box center [99, 164] width 9 height 9
click at [104, 164] on input "Select an option" at bounding box center [99, 164] width 9 height 9
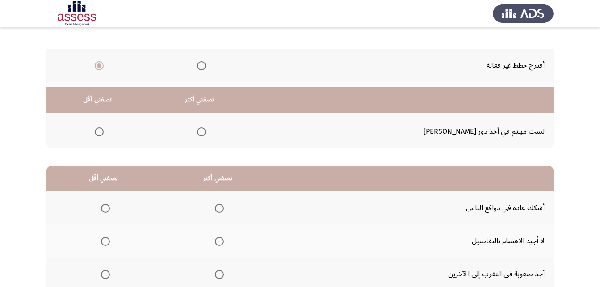
scroll to position [165, 0]
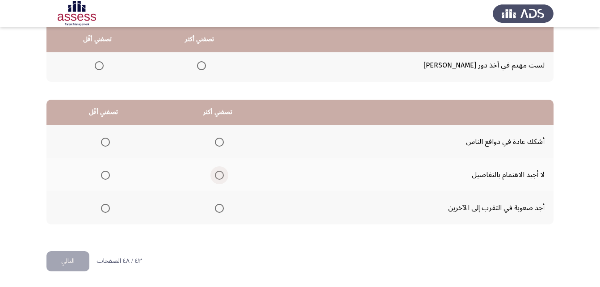
click at [220, 173] on span "Select an option" at bounding box center [219, 175] width 9 height 9
click at [220, 173] on input "Select an option" at bounding box center [219, 175] width 9 height 9
click at [104, 208] on span "Select an option" at bounding box center [105, 208] width 9 height 9
click at [104, 208] on input "Select an option" at bounding box center [105, 208] width 9 height 9
click at [68, 263] on button "التالي" at bounding box center [67, 261] width 43 height 20
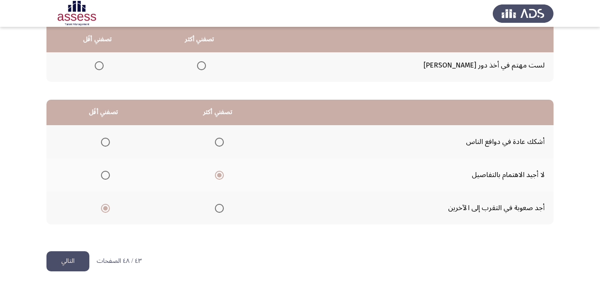
scroll to position [0, 0]
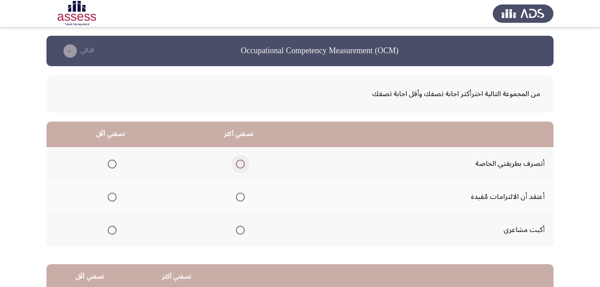
click at [240, 163] on span "Select an option" at bounding box center [240, 164] width 9 height 9
click at [240, 163] on input "Select an option" at bounding box center [240, 164] width 9 height 9
click at [115, 232] on span "Select an option" at bounding box center [112, 230] width 9 height 9
click at [115, 232] on input "Select an option" at bounding box center [112, 230] width 9 height 9
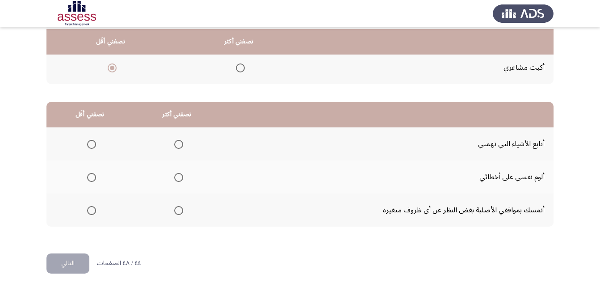
scroll to position [165, 0]
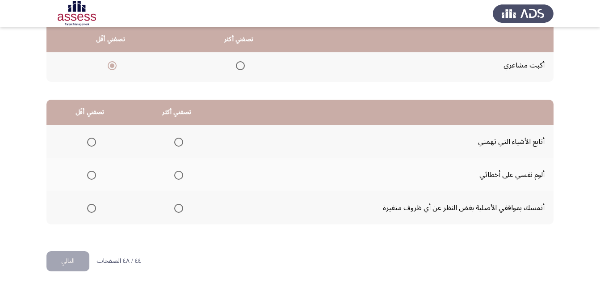
click at [179, 141] on span "Select an option" at bounding box center [178, 142] width 9 height 9
click at [179, 141] on input "Select an option" at bounding box center [178, 142] width 9 height 9
click at [92, 175] on span "Select an option" at bounding box center [91, 175] width 9 height 9
click at [92, 175] on input "Select an option" at bounding box center [91, 175] width 9 height 9
click at [68, 258] on button "التالي" at bounding box center [67, 261] width 43 height 20
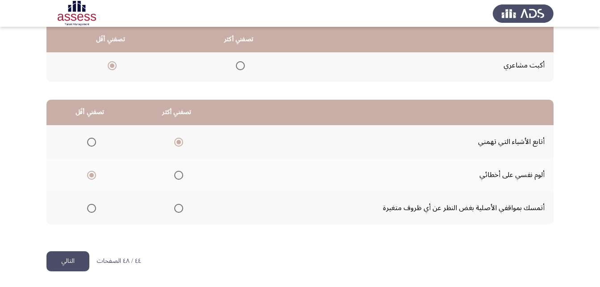
scroll to position [0, 0]
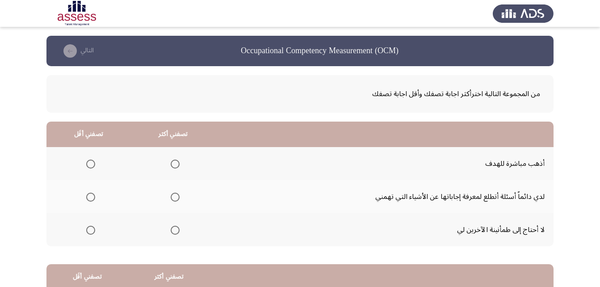
click at [176, 196] on span "Select an option" at bounding box center [175, 197] width 9 height 9
click at [176, 196] on input "Select an option" at bounding box center [175, 197] width 9 height 9
click at [87, 230] on span "Select an option" at bounding box center [90, 230] width 9 height 9
click at [87, 230] on input "Select an option" at bounding box center [90, 230] width 9 height 9
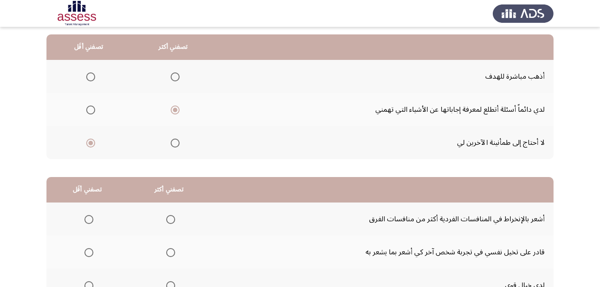
scroll to position [165, 0]
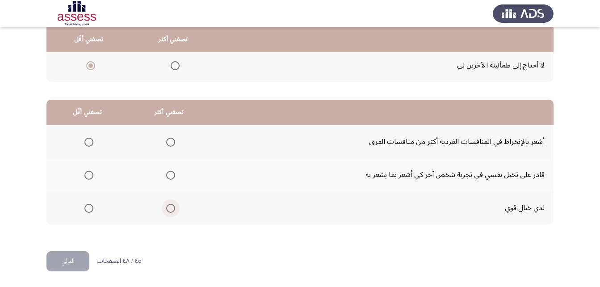
click at [172, 209] on span "Select an option" at bounding box center [170, 208] width 9 height 9
click at [172, 209] on input "Select an option" at bounding box center [170, 208] width 9 height 9
click at [89, 175] on span "Select an option" at bounding box center [89, 175] width 0 height 0
click at [89, 175] on input "Select an option" at bounding box center [88, 175] width 9 height 9
click at [66, 263] on button "التالي" at bounding box center [67, 261] width 43 height 20
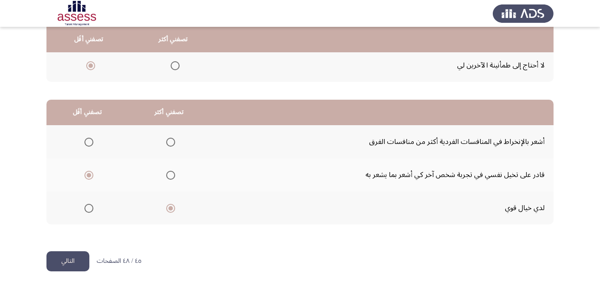
scroll to position [0, 0]
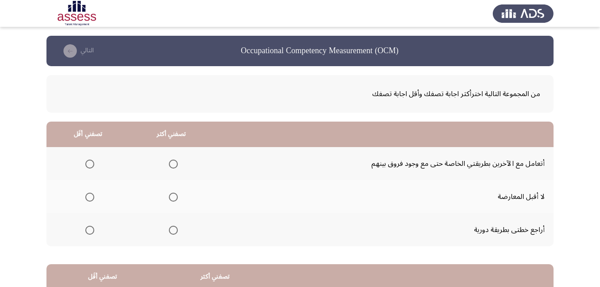
click at [173, 165] on span "Select an option" at bounding box center [173, 164] width 9 height 9
click at [173, 165] on input "Select an option" at bounding box center [173, 164] width 9 height 9
click at [87, 199] on span "Select an option" at bounding box center [89, 197] width 9 height 9
click at [87, 199] on input "Select an option" at bounding box center [89, 197] width 9 height 9
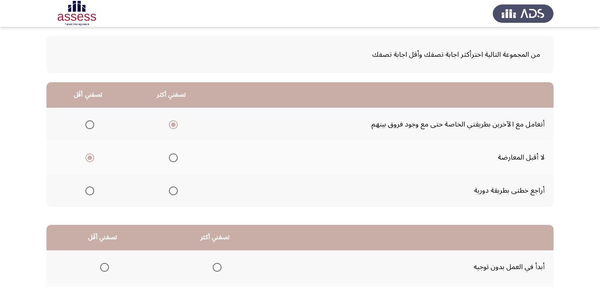
scroll to position [165, 0]
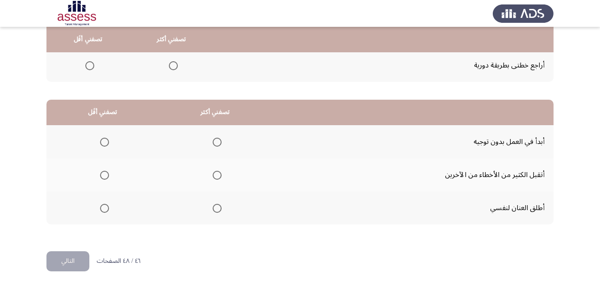
click at [216, 211] on span "Select an option" at bounding box center [217, 208] width 9 height 9
click at [216, 211] on input "Select an option" at bounding box center [217, 208] width 9 height 9
click at [104, 172] on span "Select an option" at bounding box center [104, 175] width 9 height 9
click at [104, 172] on input "Select an option" at bounding box center [104, 175] width 9 height 9
click at [60, 262] on button "التالي" at bounding box center [67, 261] width 43 height 20
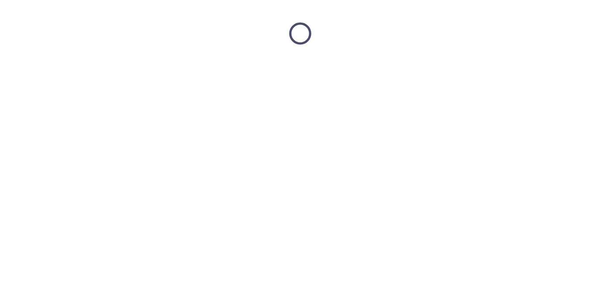
scroll to position [0, 0]
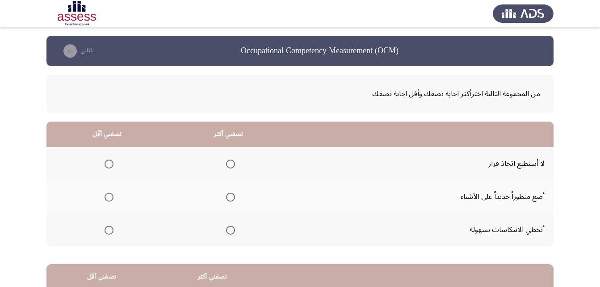
click at [230, 196] on span "Select an option" at bounding box center [230, 197] width 9 height 9
click at [230, 196] on input "Select an option" at bounding box center [230, 197] width 9 height 9
click at [106, 229] on span "Select an option" at bounding box center [109, 230] width 9 height 9
click at [106, 229] on input "Select an option" at bounding box center [109, 230] width 9 height 9
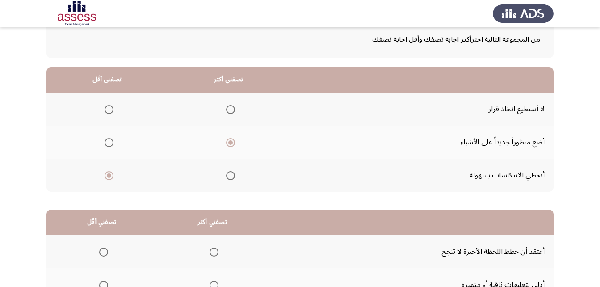
scroll to position [165, 0]
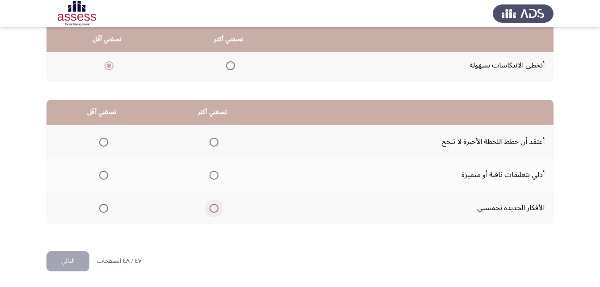
click at [211, 206] on span "Select an option" at bounding box center [214, 208] width 9 height 9
click at [211, 206] on input "Select an option" at bounding box center [214, 208] width 9 height 9
click at [102, 139] on span "Select an option" at bounding box center [103, 142] width 9 height 9
click at [102, 139] on input "Select an option" at bounding box center [103, 142] width 9 height 9
click at [69, 263] on button "التالي" at bounding box center [67, 261] width 43 height 20
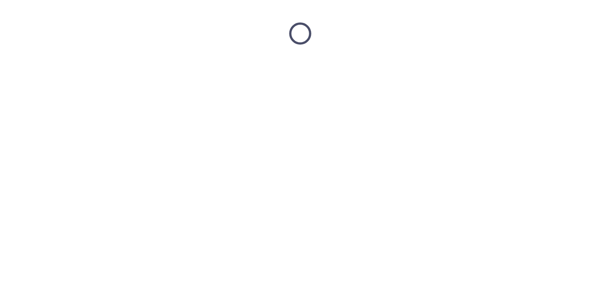
scroll to position [0, 0]
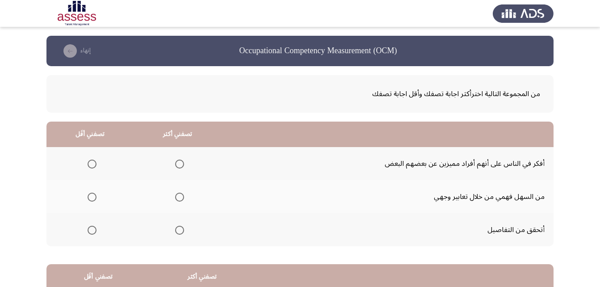
click at [177, 165] on span "Select an option" at bounding box center [179, 164] width 9 height 9
click at [177, 165] on input "Select an option" at bounding box center [179, 164] width 9 height 9
click at [93, 195] on span "Select an option" at bounding box center [92, 197] width 9 height 9
click at [93, 195] on input "Select an option" at bounding box center [92, 197] width 9 height 9
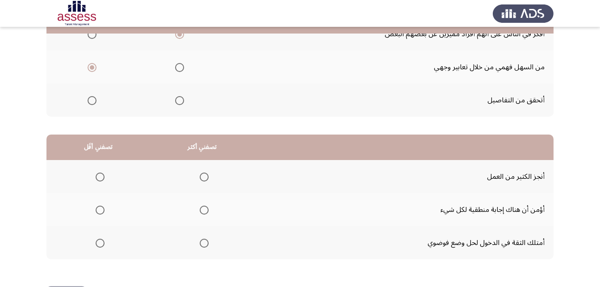
scroll to position [134, 0]
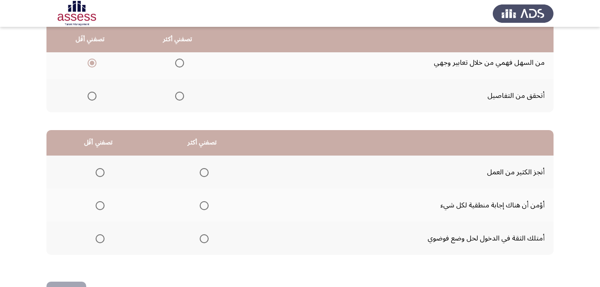
click at [205, 207] on span "Select an option" at bounding box center [204, 205] width 9 height 9
click at [205, 207] on input "Select an option" at bounding box center [204, 205] width 9 height 9
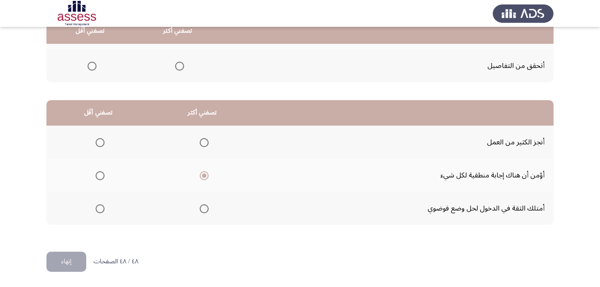
scroll to position [165, 0]
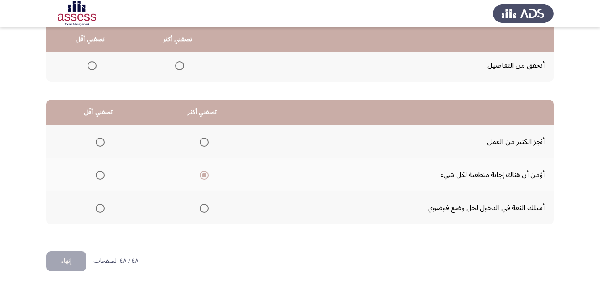
click at [98, 139] on span "Select an option" at bounding box center [100, 142] width 9 height 9
click at [98, 139] on input "Select an option" at bounding box center [100, 142] width 9 height 9
click at [62, 263] on button "إنهاء" at bounding box center [66, 261] width 40 height 20
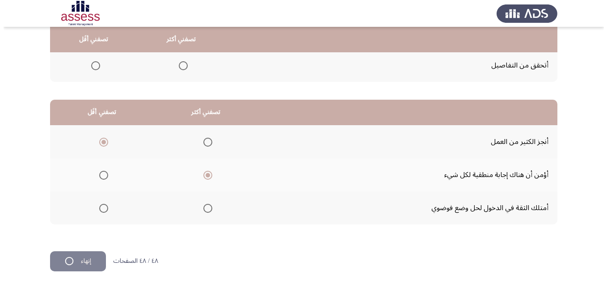
scroll to position [0, 0]
